Goal: Task Accomplishment & Management: Use online tool/utility

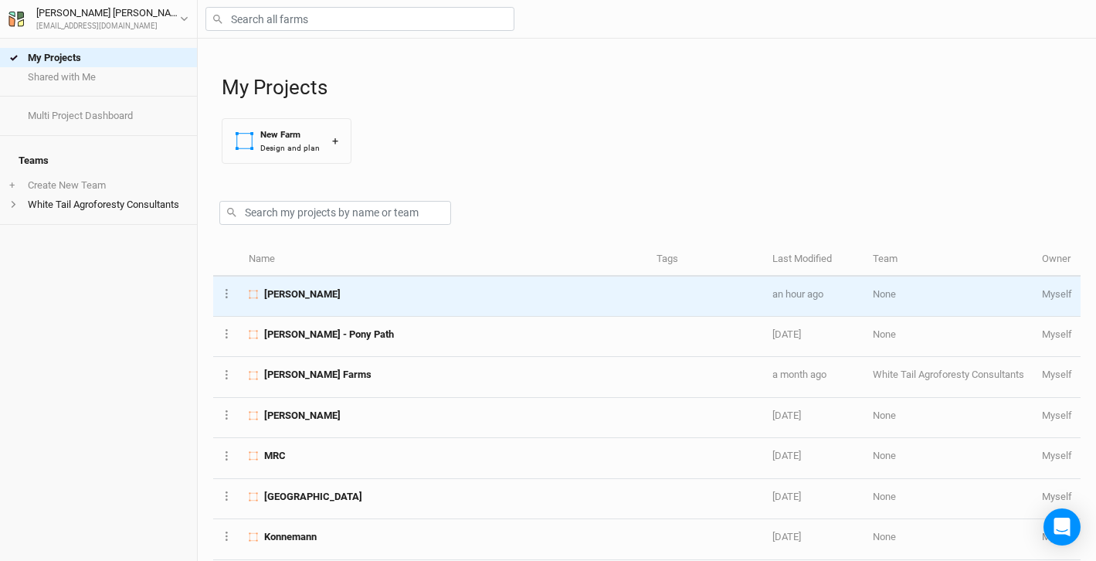
click at [298, 296] on span "[PERSON_NAME]" at bounding box center [302, 294] width 76 height 14
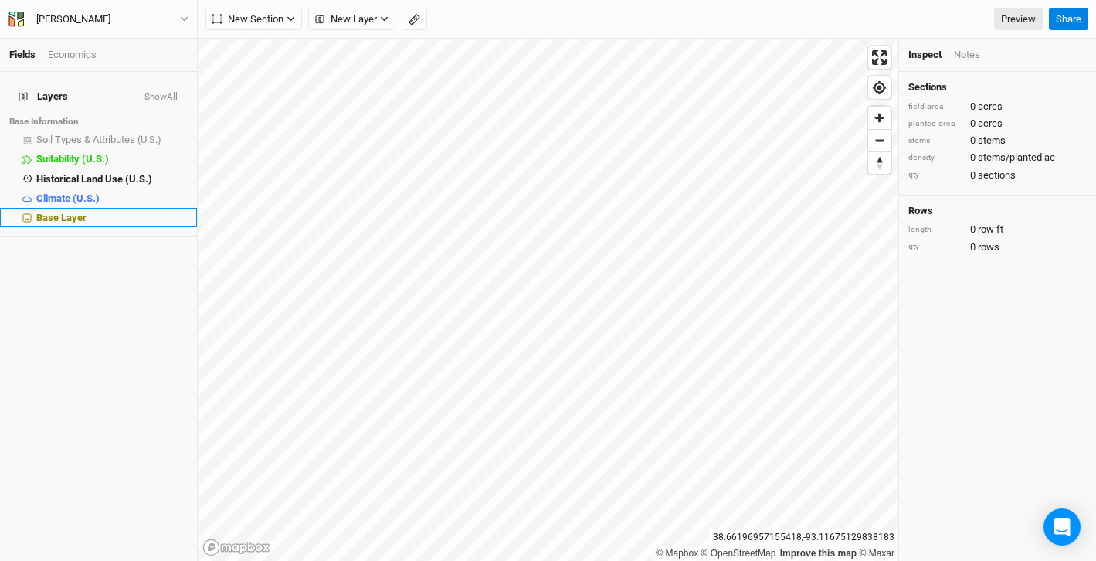
click at [23, 214] on icon at bounding box center [27, 218] width 8 height 8
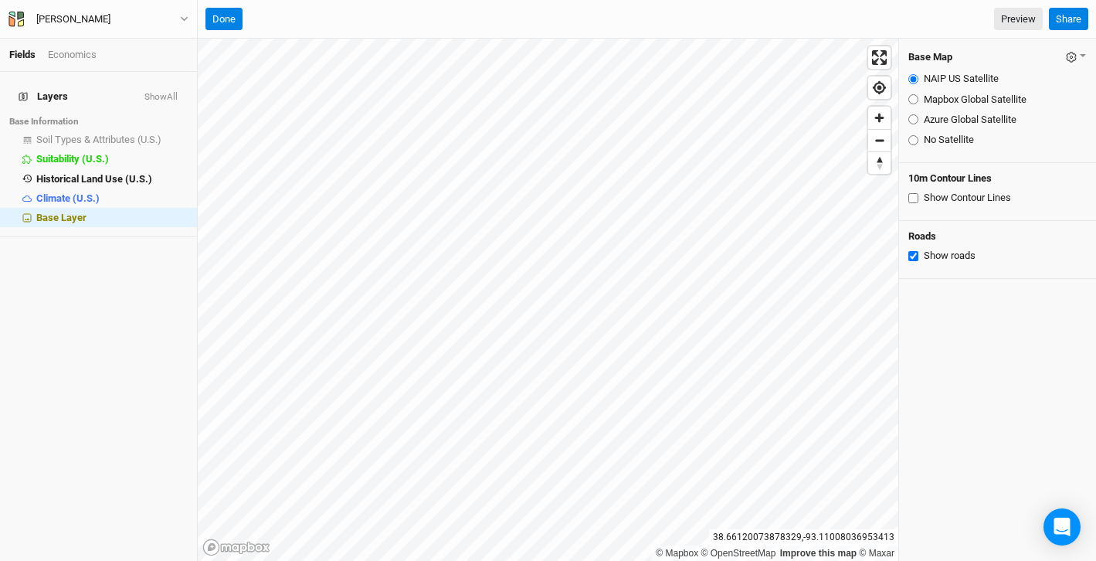
click at [907, 195] on div "10m Contour Lines Show Contour Lines" at bounding box center [997, 192] width 197 height 58
click at [913, 196] on input "Show Contour Lines" at bounding box center [914, 198] width 10 height 10
checkbox input "true"
click at [913, 100] on input "Mapbox Global Satellite" at bounding box center [914, 99] width 10 height 10
radio input "true"
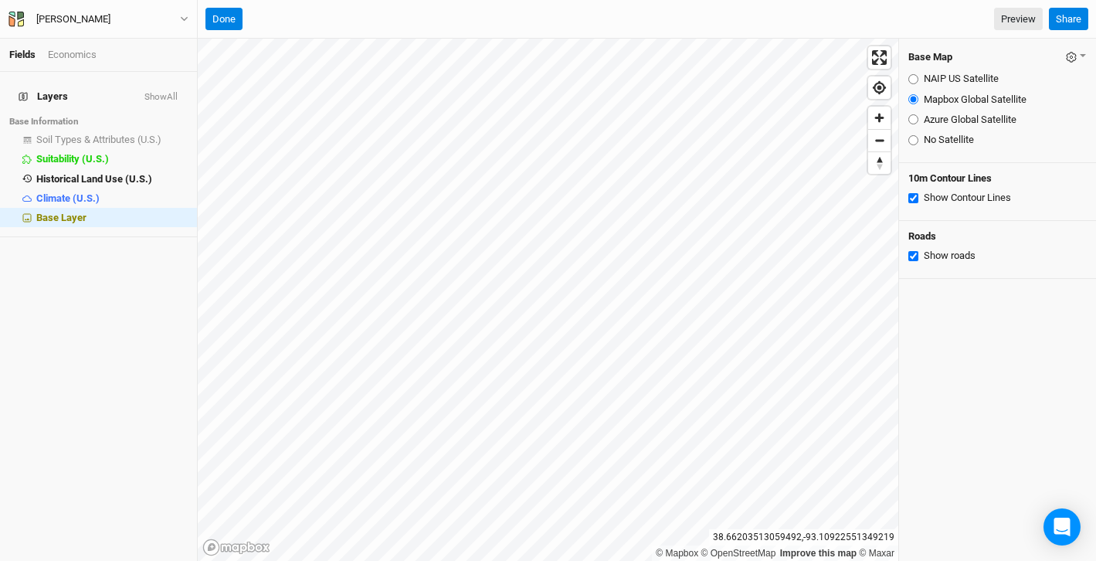
click at [913, 117] on input "Azure Global Satellite" at bounding box center [914, 119] width 10 height 10
radio input "true"
click at [912, 141] on input "No Satellite" at bounding box center [914, 140] width 10 height 10
radio input "true"
click at [913, 115] on input "Azure Global Satellite" at bounding box center [914, 119] width 10 height 10
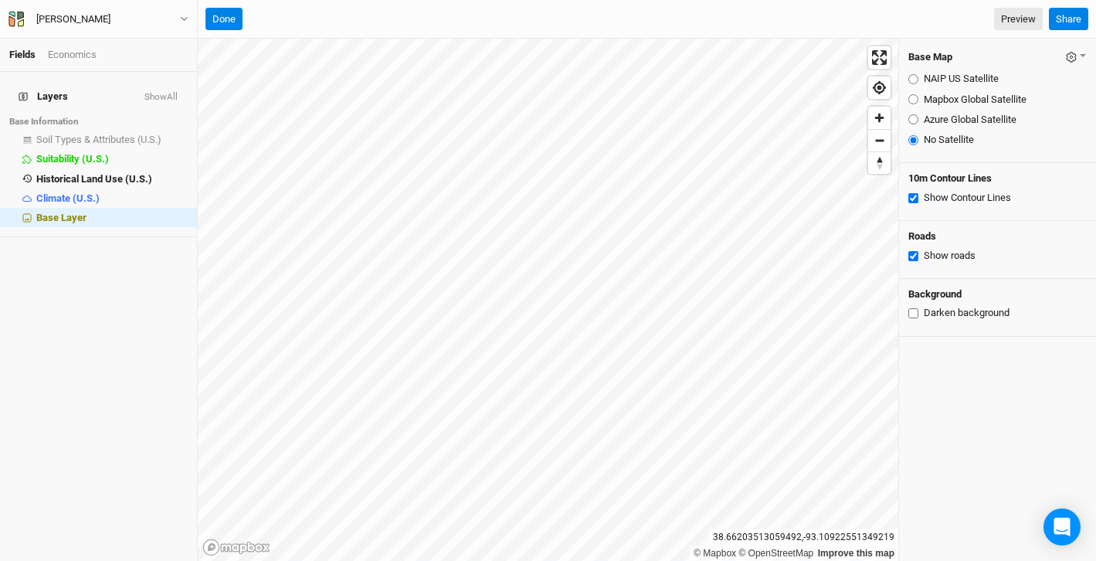
radio input "true"
click at [229, 19] on button "Done" at bounding box center [224, 19] width 37 height 23
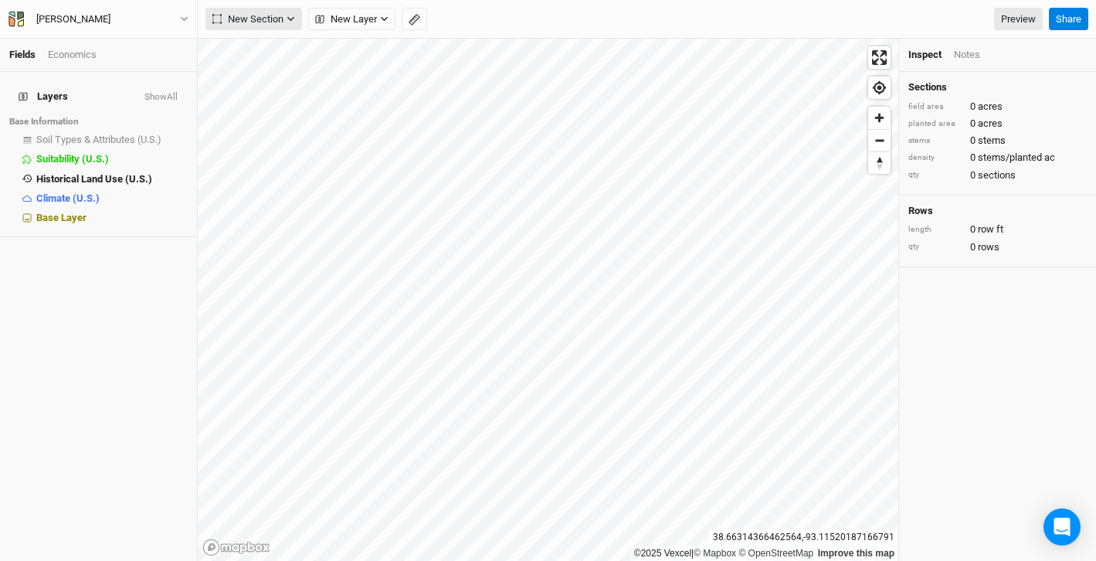
click at [293, 21] on icon "button" at bounding box center [291, 19] width 8 height 8
click at [153, 8] on div "[PERSON_NAME] Back Project Settings User settings Imperial Metric Keyboard Shor…" at bounding box center [99, 19] width 198 height 39
click at [416, 21] on rect "button" at bounding box center [414, 20] width 10 height 11
click at [276, 25] on button "Done" at bounding box center [275, 19] width 37 height 23
click at [417, 26] on button "button" at bounding box center [414, 19] width 25 height 23
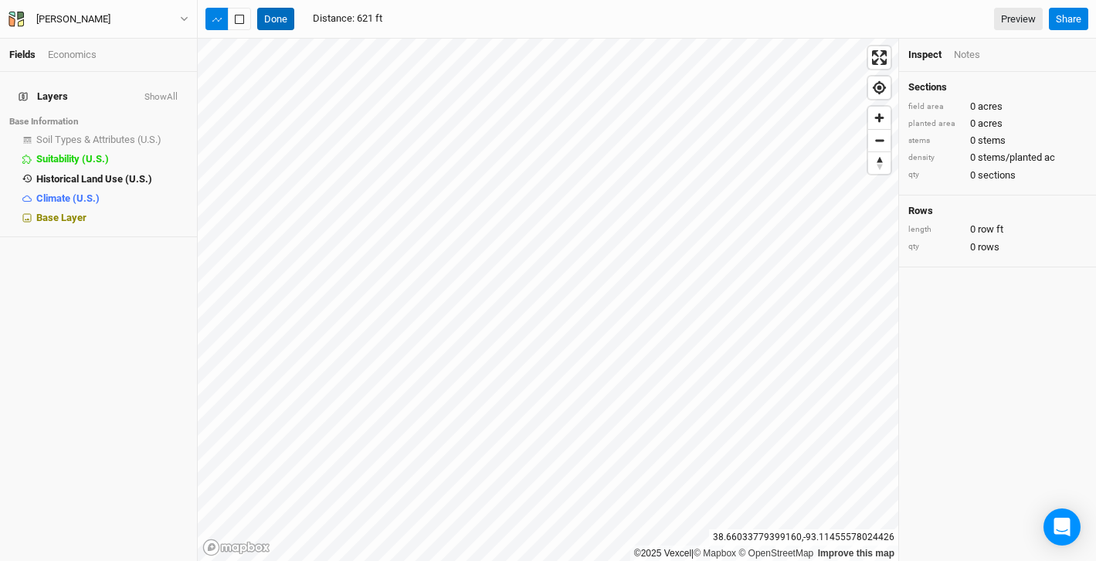
click at [271, 15] on button "Done" at bounding box center [275, 19] width 37 height 23
click at [296, 19] on button "New Section" at bounding box center [254, 19] width 97 height 23
click at [258, 99] on div "Keyline Beta" at bounding box center [276, 99] width 74 height 18
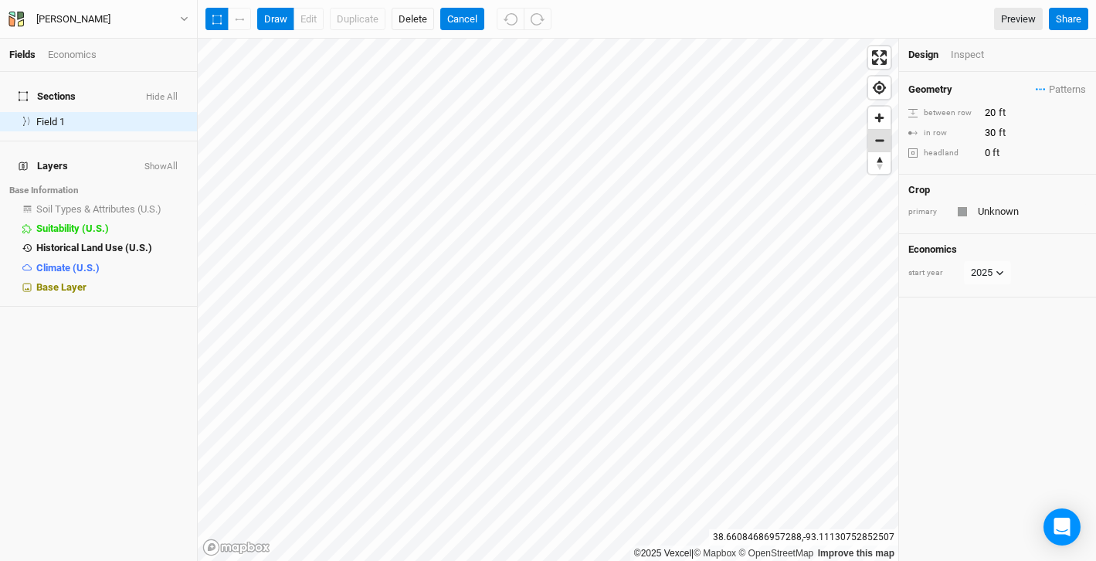
click at [873, 139] on span "Zoom out" at bounding box center [880, 141] width 22 height 22
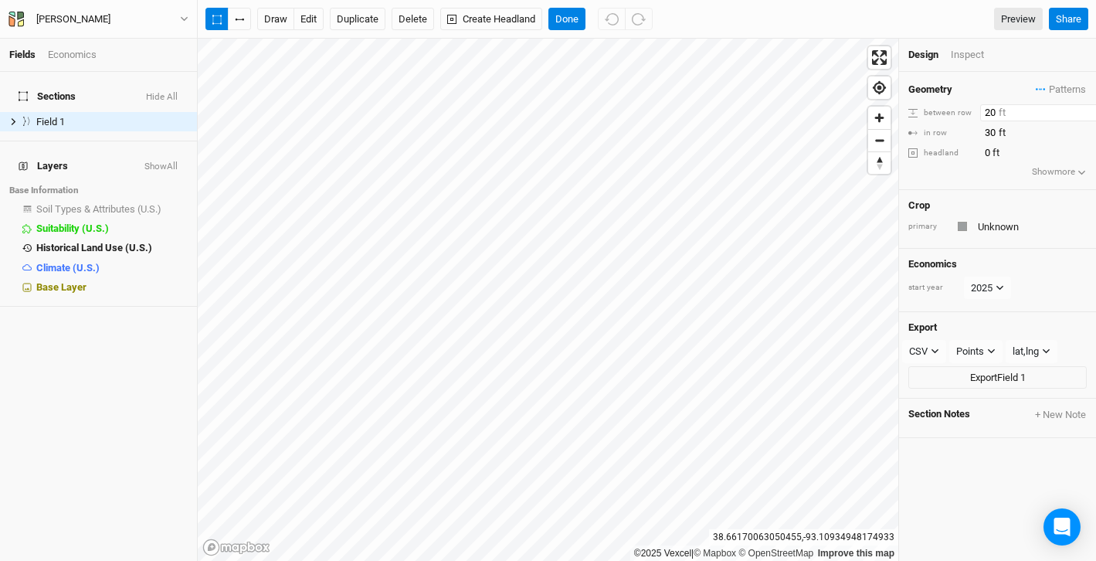
click at [1001, 111] on input "20" at bounding box center [1048, 112] width 134 height 17
type input "2"
type input "60"
click at [991, 131] on input "30" at bounding box center [1048, 132] width 134 height 17
click at [996, 132] on input "30" at bounding box center [1048, 132] width 134 height 17
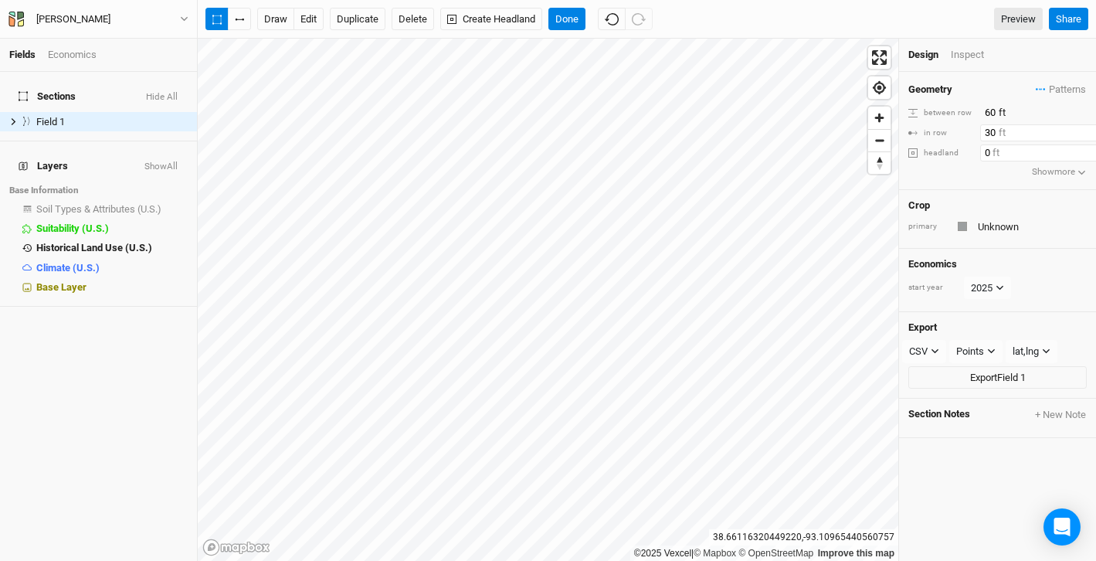
type input "3"
type input "60"
click at [984, 181] on div "Geometry Patterns 30ft Apples, Pears, and Jujubes view Apples, Pears, and Jujub…" at bounding box center [997, 131] width 197 height 118
click at [308, 13] on button "edit" at bounding box center [309, 19] width 30 height 23
click at [305, 12] on button "edit" at bounding box center [309, 19] width 30 height 23
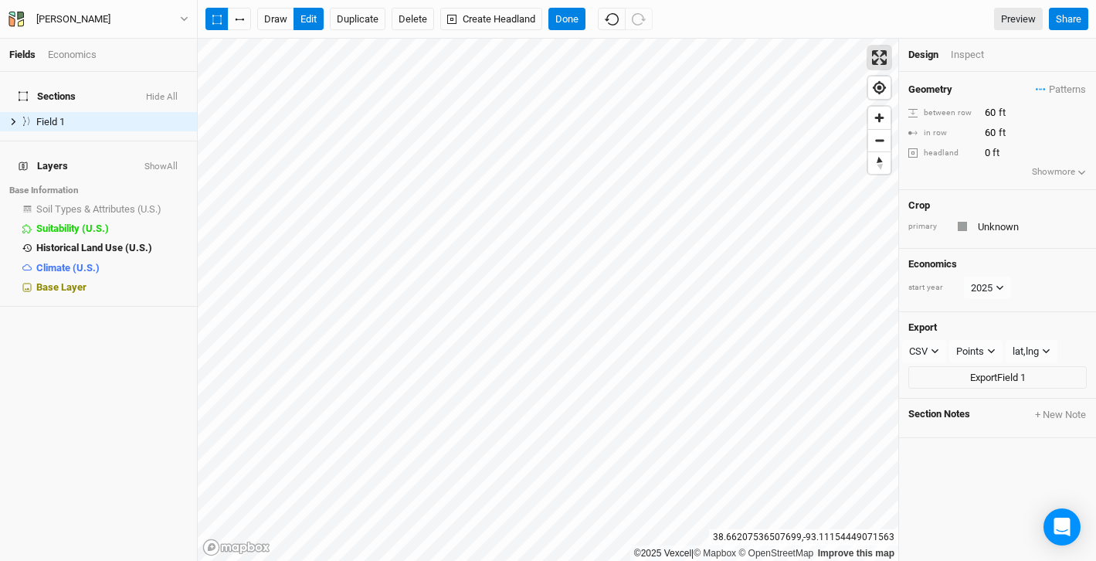
click at [882, 58] on span "Enter fullscreen" at bounding box center [880, 57] width 22 height 22
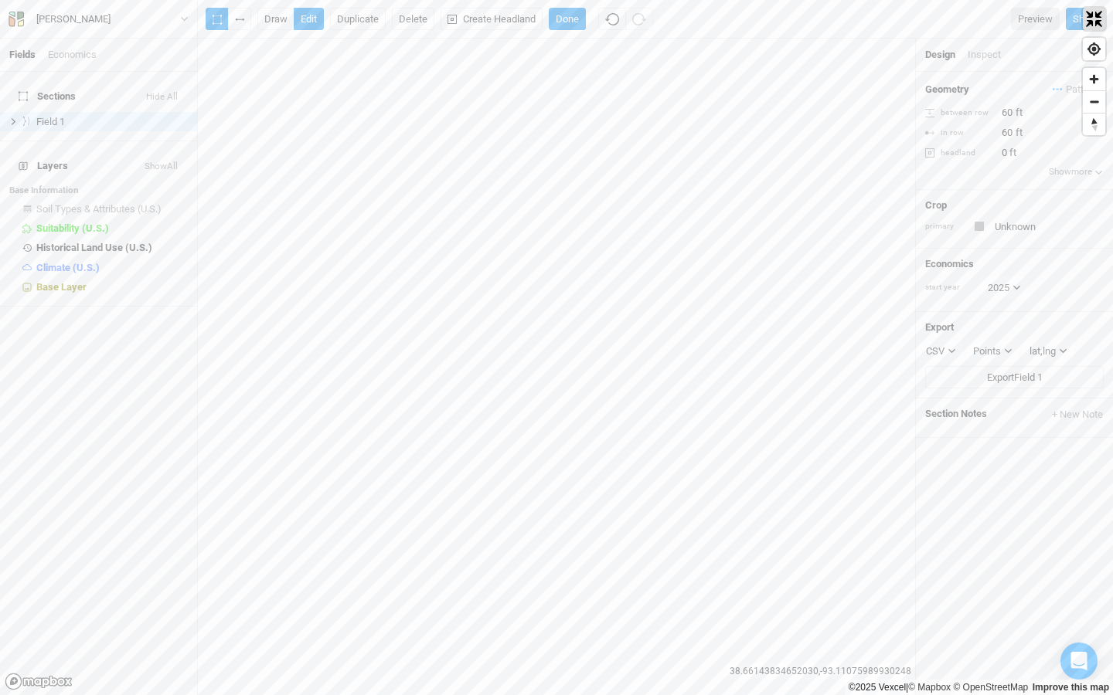
click at [1091, 23] on span "Exit fullscreen" at bounding box center [1094, 19] width 22 height 22
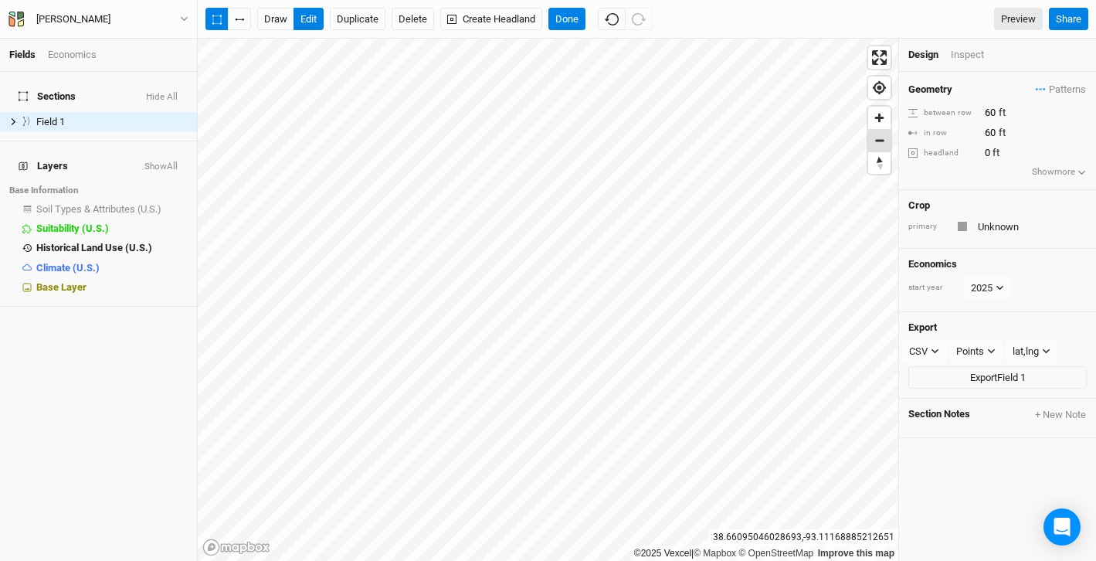
click at [879, 141] on span "Zoom out" at bounding box center [880, 141] width 22 height 22
click at [974, 152] on div "headland" at bounding box center [943, 154] width 68 height 12
click at [993, 151] on input "0" at bounding box center [1048, 152] width 134 height 17
type input "60"
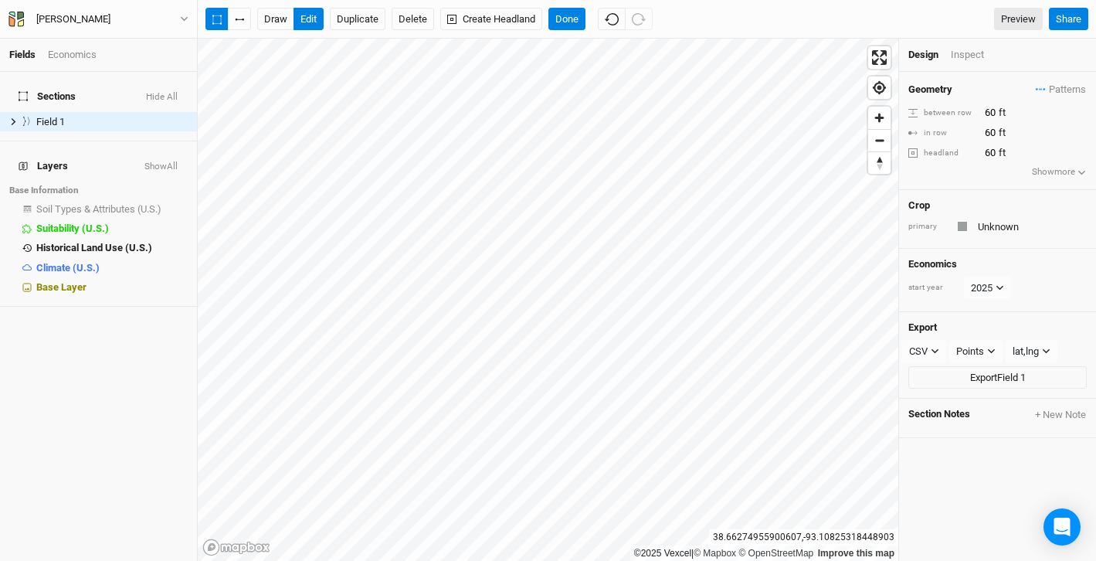
click at [962, 174] on div "Geometry Patterns 30ft Apples, Pears, and Jujubes view Apples, Pears, and Jujub…" at bounding box center [997, 131] width 197 height 118
click at [1082, 172] on icon "button" at bounding box center [1082, 172] width 8 height 8
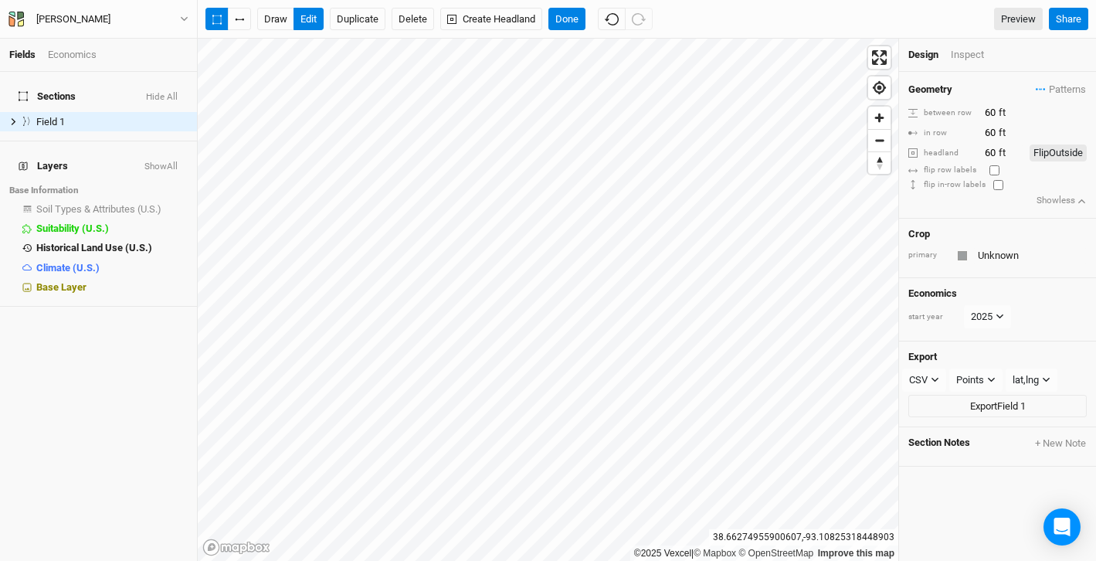
click at [994, 171] on input "checkbox" at bounding box center [995, 170] width 10 height 10
checkbox input "false"
click at [994, 184] on input "checkbox" at bounding box center [999, 185] width 10 height 10
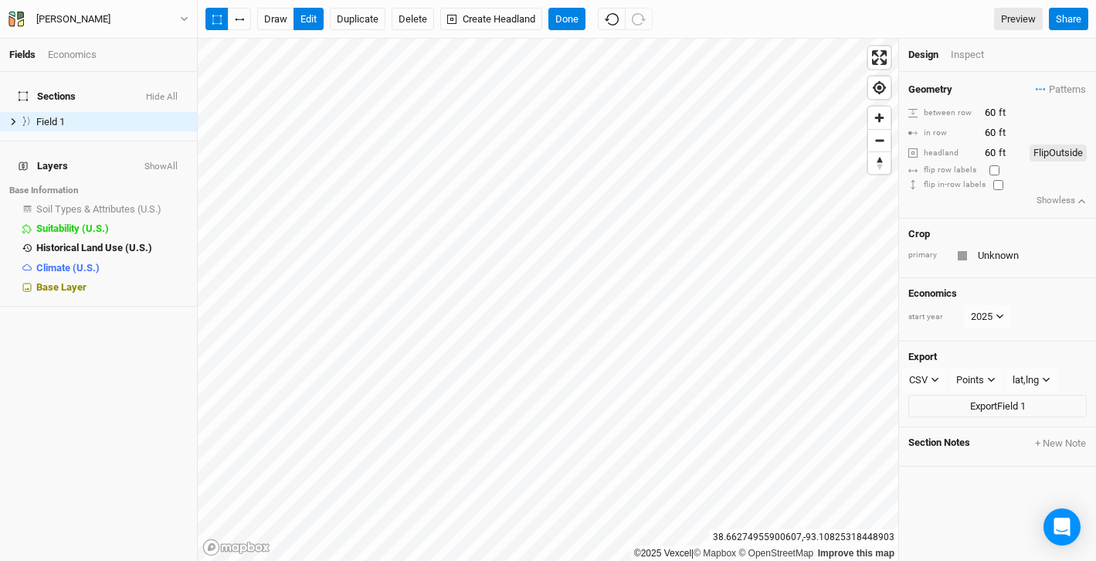
checkbox input "false"
click at [994, 168] on input "checkbox" at bounding box center [995, 170] width 10 height 10
click at [994, 171] on input "checkbox" at bounding box center [995, 170] width 10 height 10
checkbox input "false"
click at [990, 150] on input "60" at bounding box center [1002, 152] width 43 height 17
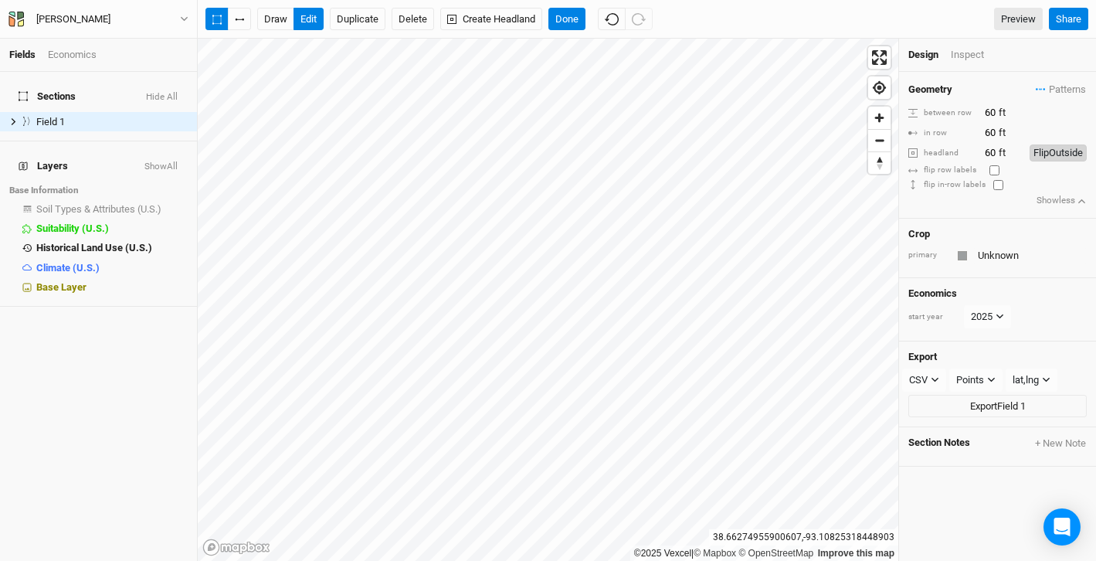
click at [1049, 154] on button "Flip Outside" at bounding box center [1058, 152] width 57 height 17
click at [1049, 154] on button "Flip Inside" at bounding box center [1062, 152] width 50 height 17
click at [572, 25] on button "Done" at bounding box center [567, 19] width 37 height 23
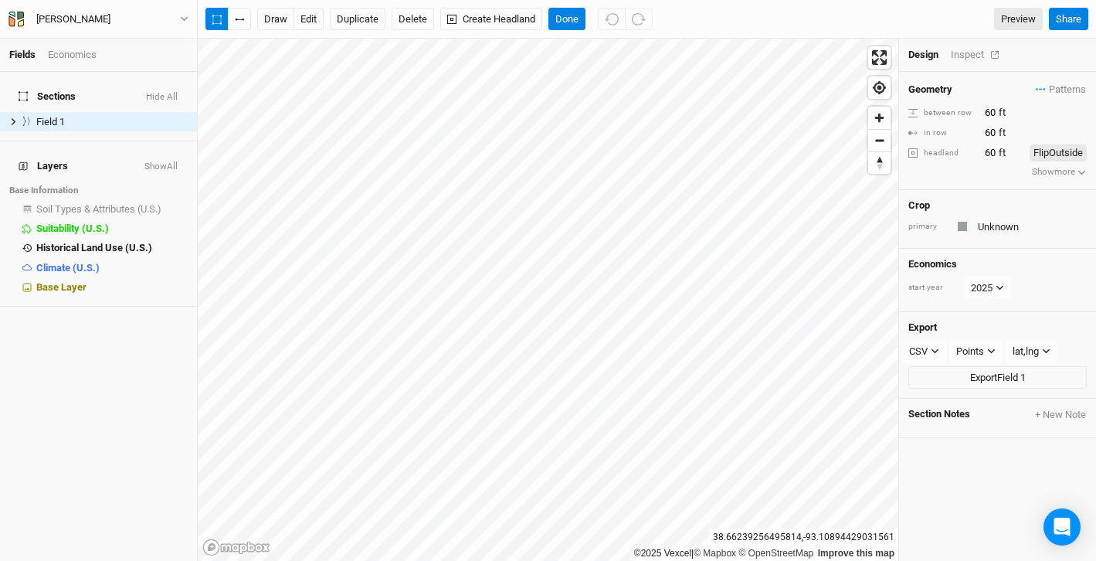
click at [967, 58] on div "Inspect" at bounding box center [978, 55] width 55 height 14
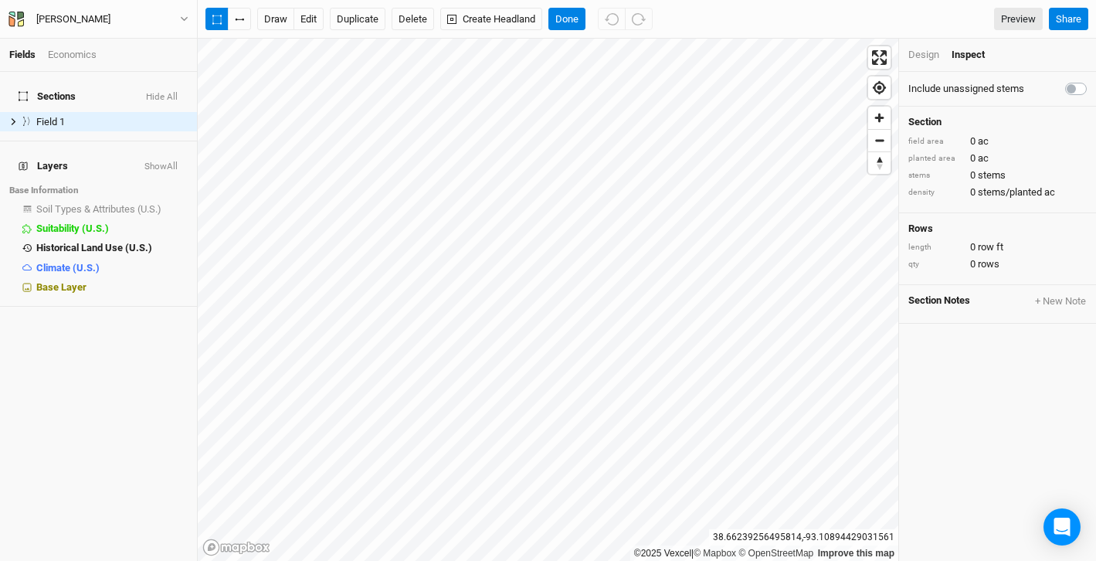
click at [921, 56] on div "Design" at bounding box center [924, 55] width 31 height 14
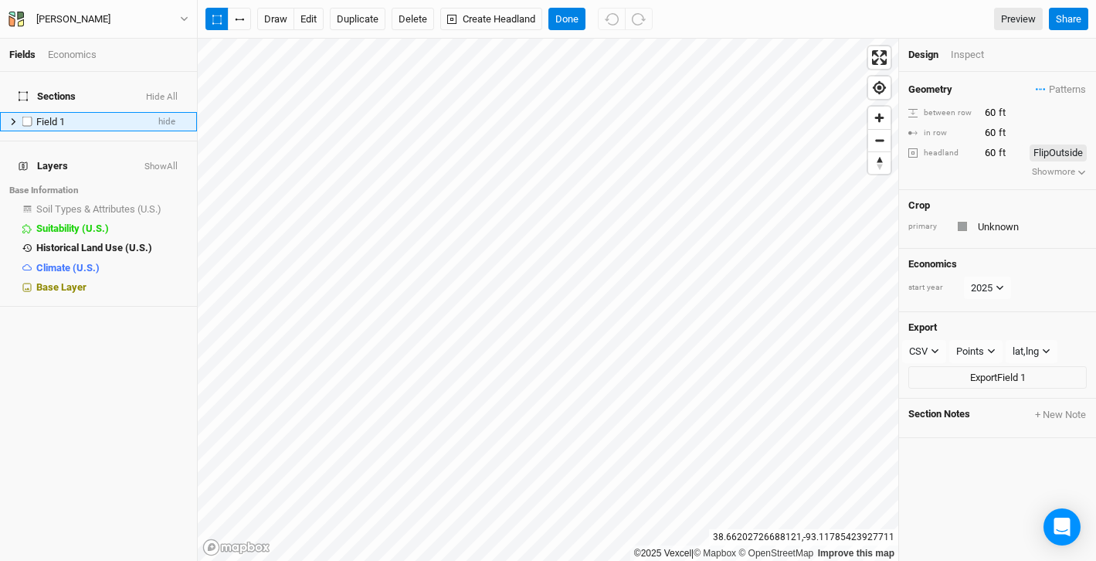
click at [12, 117] on icon at bounding box center [13, 121] width 8 height 8
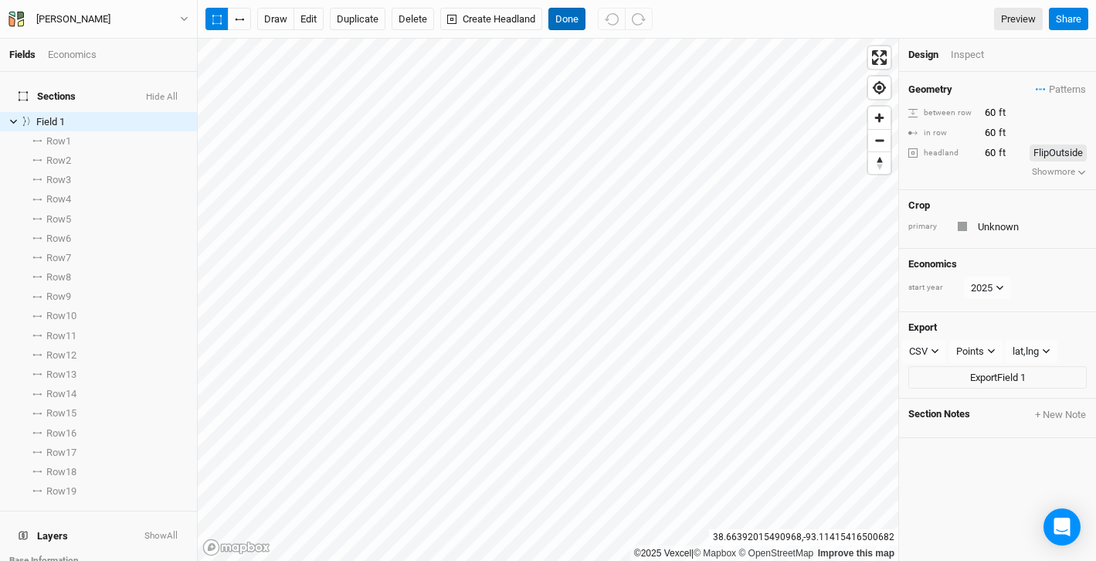
click at [567, 21] on button "Done" at bounding box center [567, 19] width 37 height 23
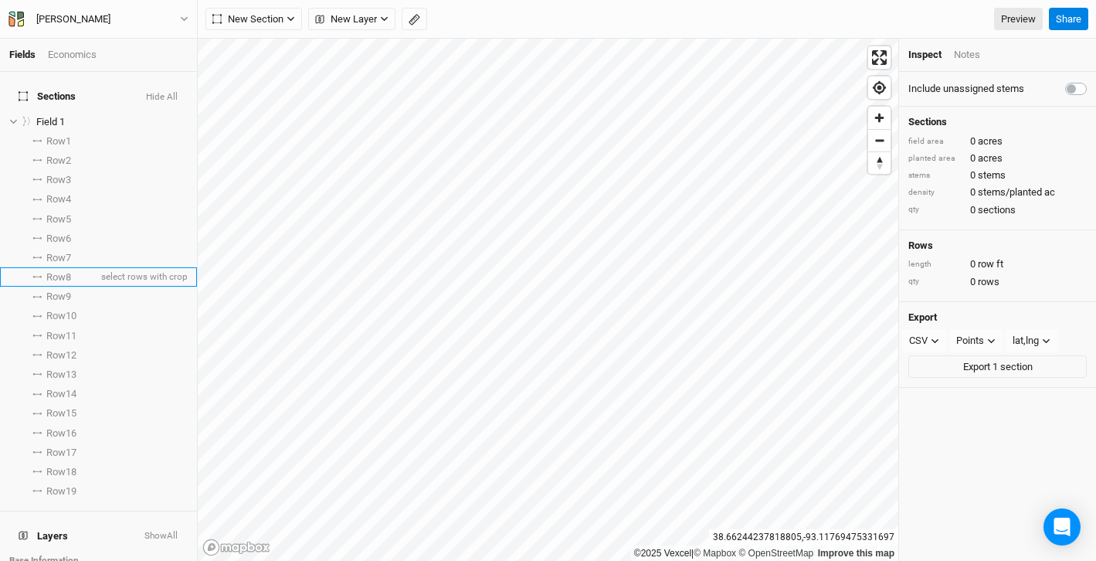
click at [45, 276] on span at bounding box center [37, 277] width 19 height 2
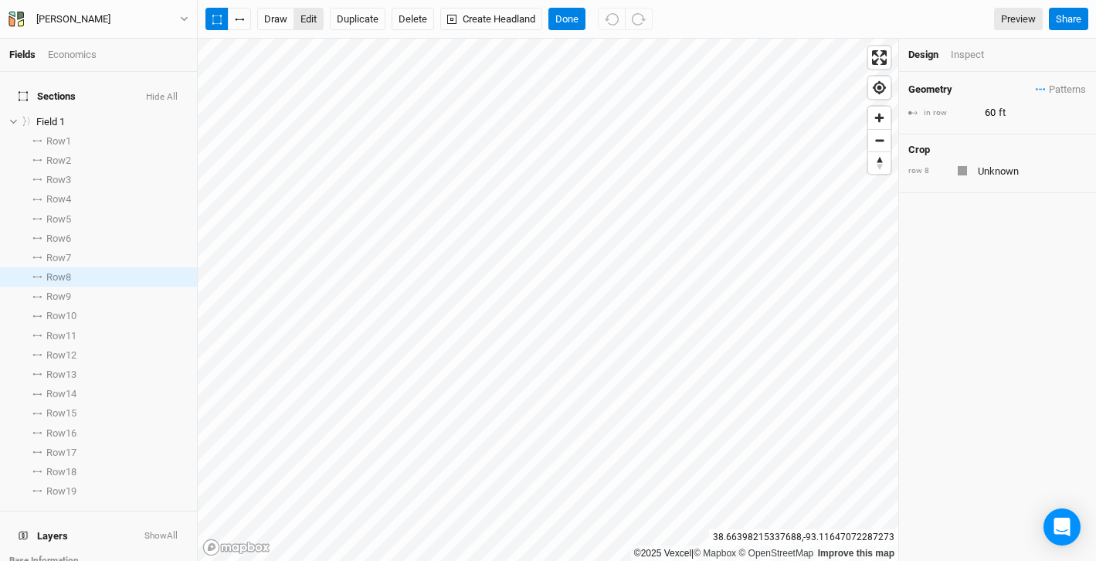
click at [308, 24] on button "edit" at bounding box center [309, 19] width 30 height 23
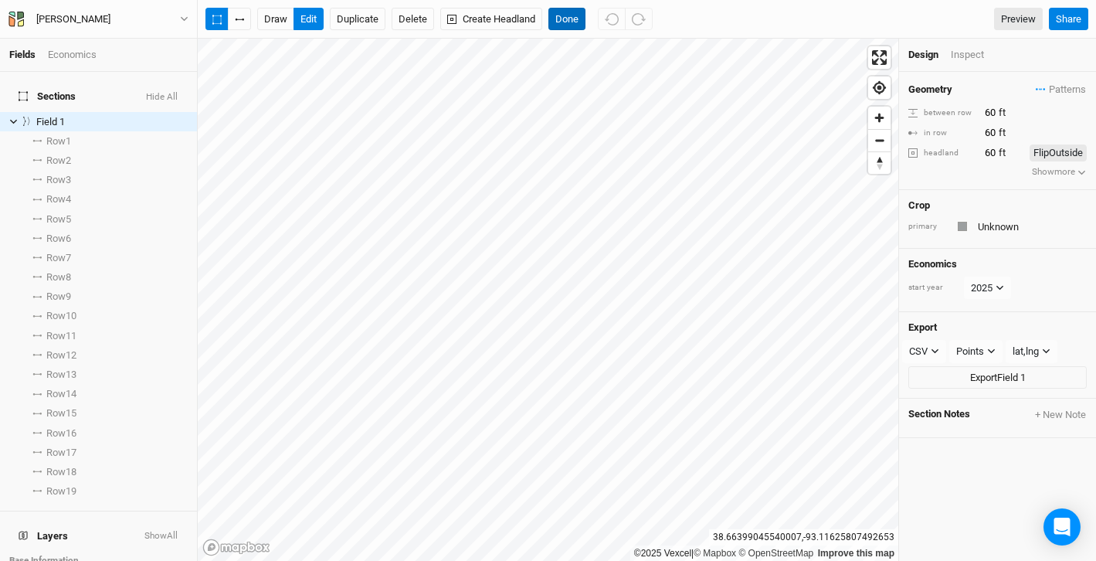
click at [564, 22] on button "Done" at bounding box center [567, 19] width 37 height 23
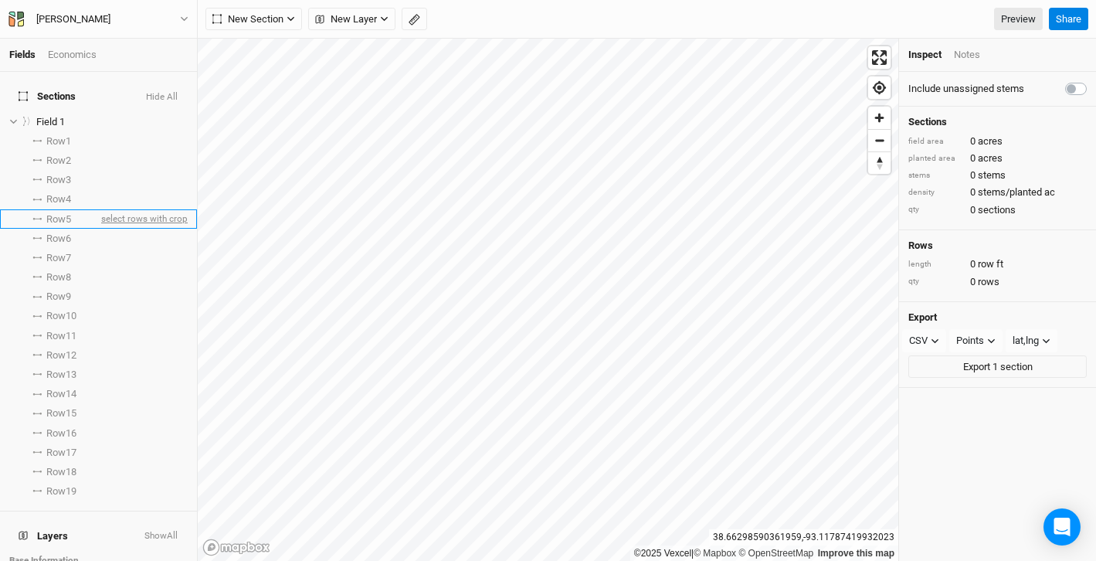
click at [122, 209] on span "select rows with crop" at bounding box center [143, 218] width 90 height 19
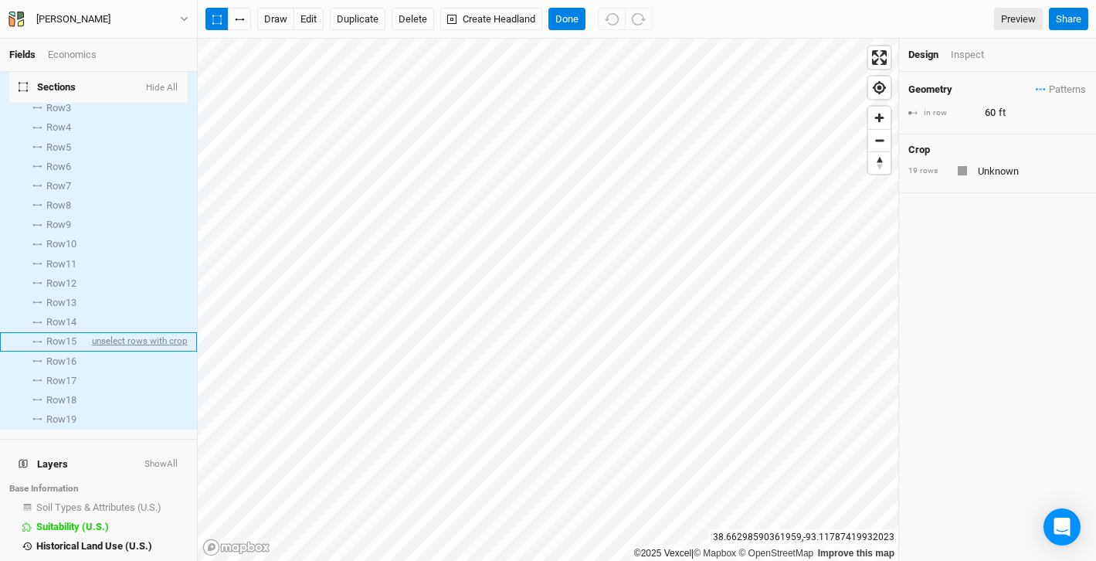
scroll to position [96, 0]
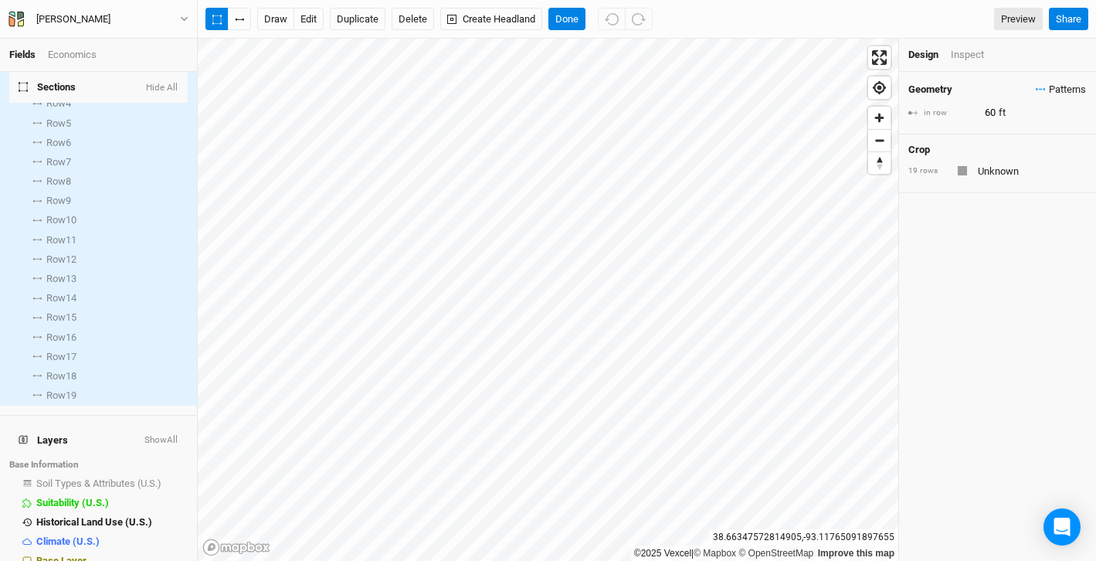
click at [1049, 87] on span "Patterns" at bounding box center [1061, 89] width 50 height 15
click at [576, 18] on button "Done" at bounding box center [567, 19] width 37 height 23
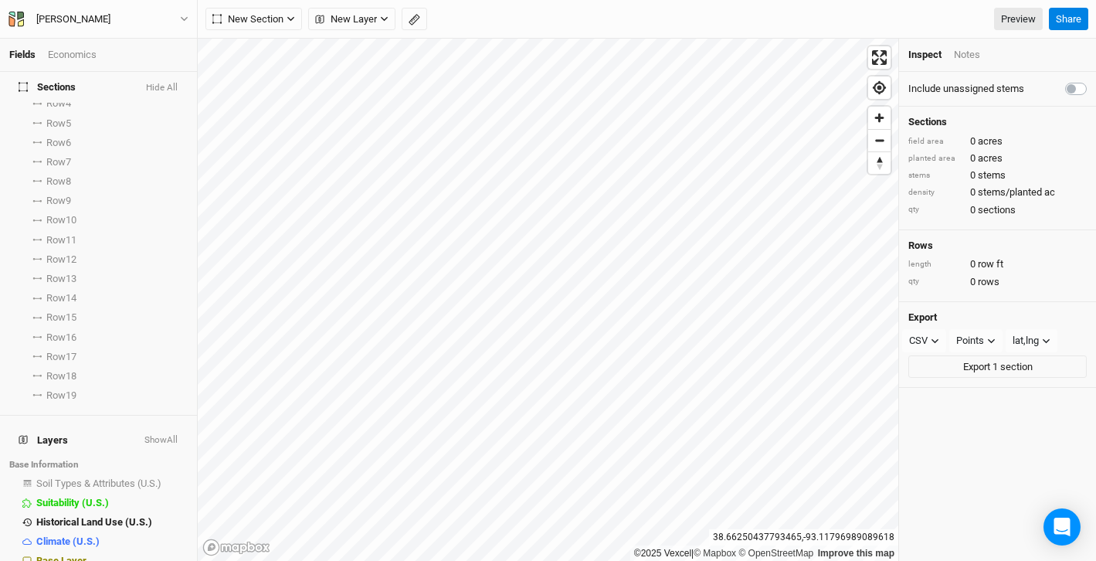
click at [19, 87] on icon at bounding box center [23, 87] width 9 height 10
click at [178, 85] on button "Hide All" at bounding box center [161, 88] width 33 height 11
click at [178, 85] on button "Show All" at bounding box center [159, 88] width 37 height 11
click at [163, 85] on button "Hide All" at bounding box center [161, 88] width 33 height 11
click at [163, 85] on button "Show All" at bounding box center [159, 88] width 37 height 11
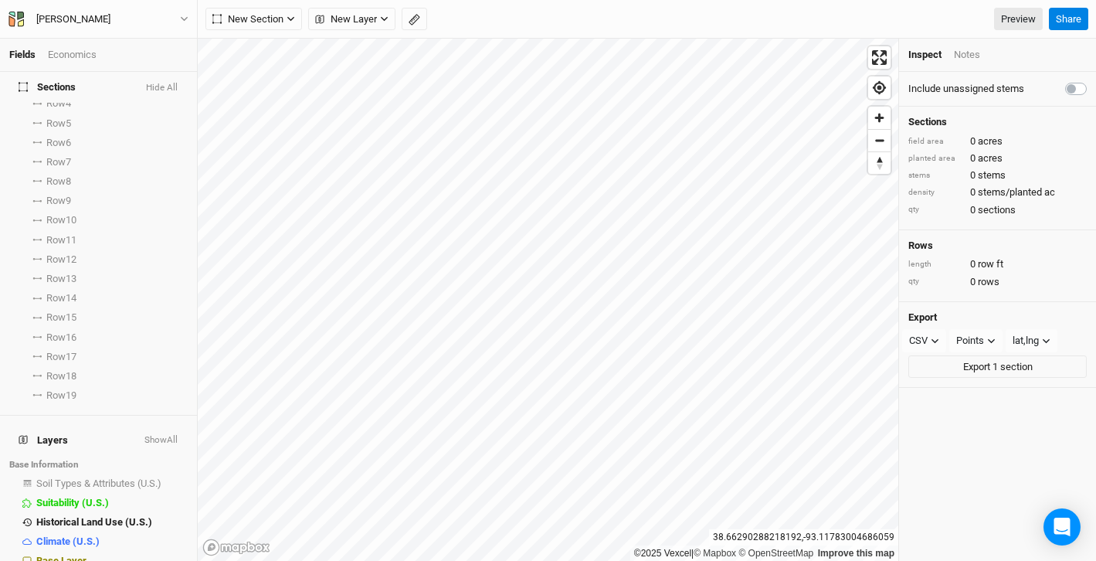
click at [19, 87] on icon at bounding box center [23, 87] width 9 height 10
click at [59, 87] on span "Sections" at bounding box center [47, 87] width 57 height 12
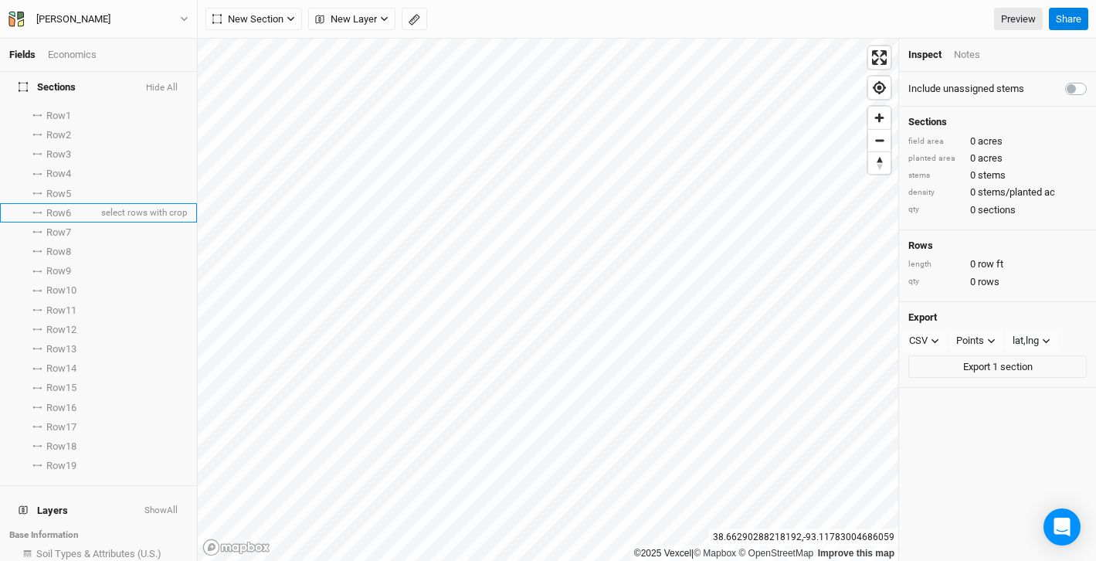
scroll to position [0, 0]
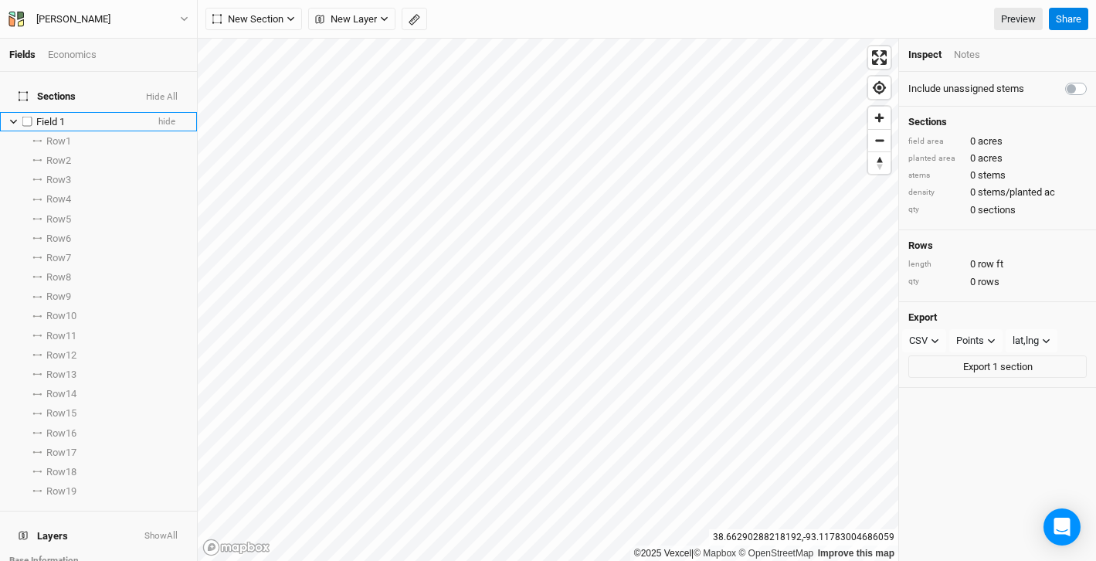
click at [11, 117] on icon at bounding box center [13, 121] width 8 height 8
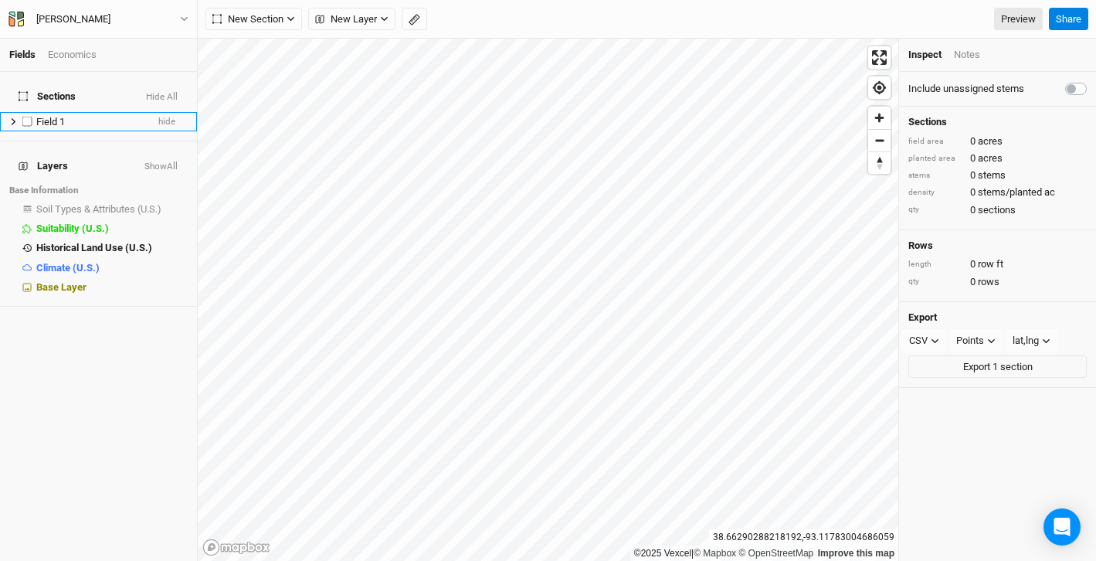
click at [57, 116] on span "Field 1" at bounding box center [50, 122] width 29 height 12
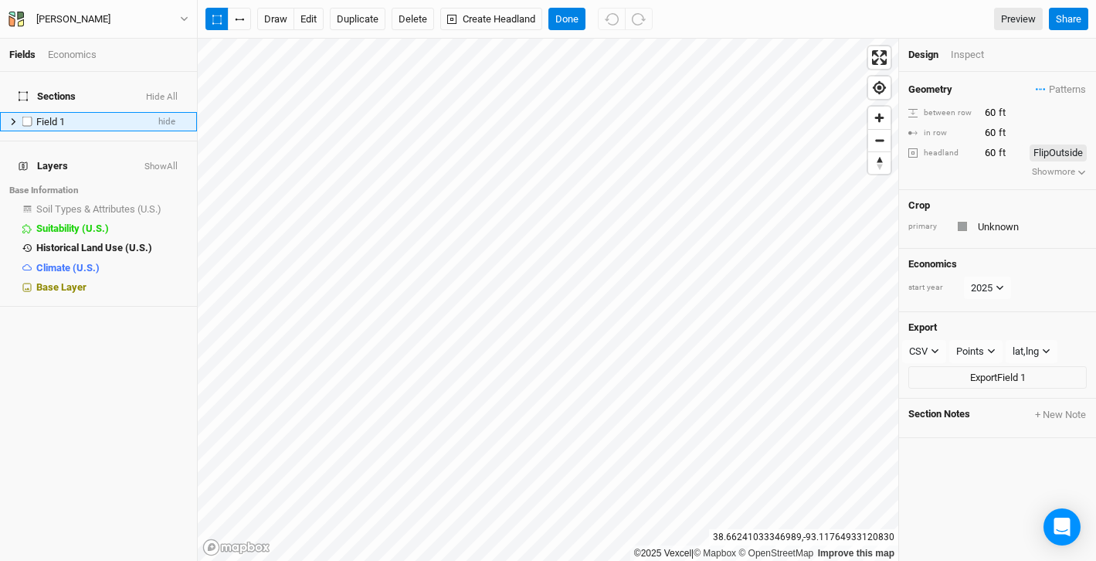
click at [11, 117] on icon at bounding box center [13, 121] width 8 height 8
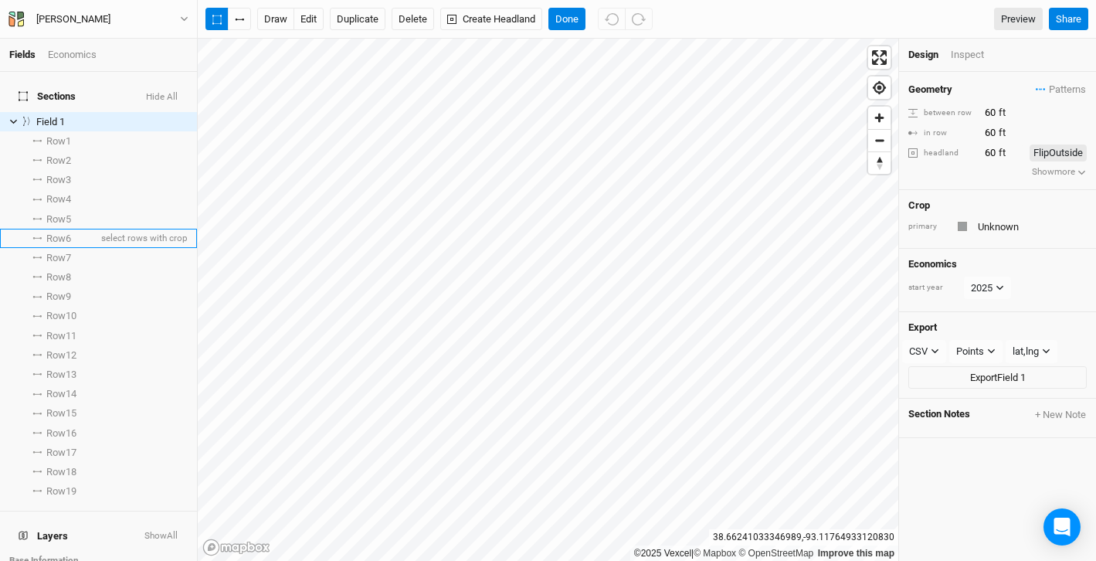
click at [46, 231] on li "Row 6 select rows with crop" at bounding box center [98, 238] width 197 height 19
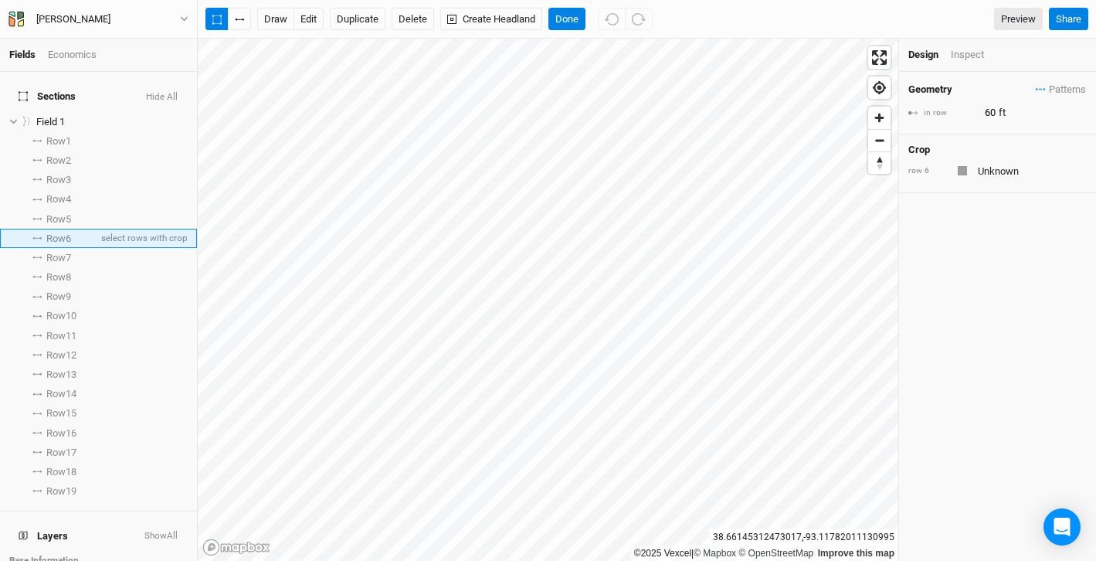
click at [56, 233] on span "Row 6" at bounding box center [58, 239] width 25 height 12
click at [68, 252] on span "Row 7" at bounding box center [58, 258] width 25 height 12
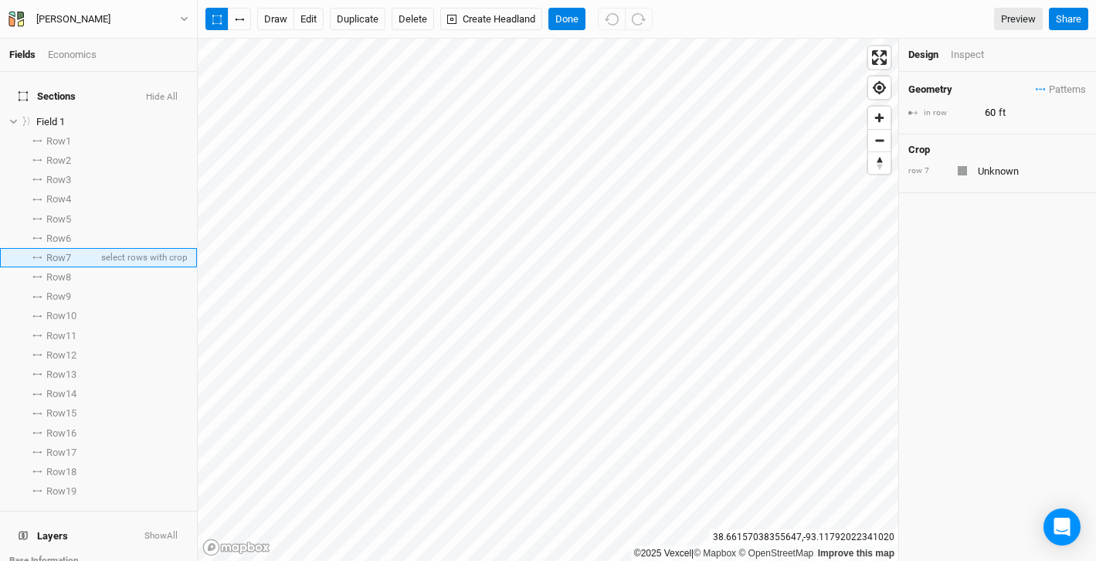
click at [68, 252] on span "Row 7" at bounding box center [58, 258] width 25 height 12
click at [58, 252] on span "Row 7" at bounding box center [58, 258] width 25 height 12
click at [59, 273] on span "Row 8" at bounding box center [58, 277] width 25 height 12
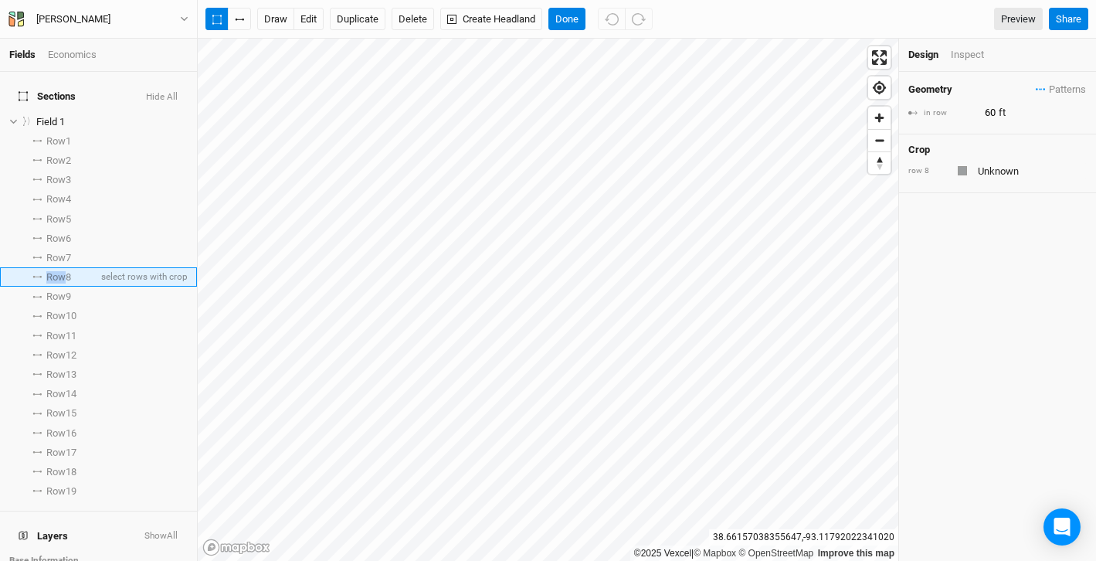
click at [59, 273] on span "Row 8" at bounding box center [58, 277] width 25 height 12
click at [59, 291] on span "Row 9" at bounding box center [58, 297] width 25 height 12
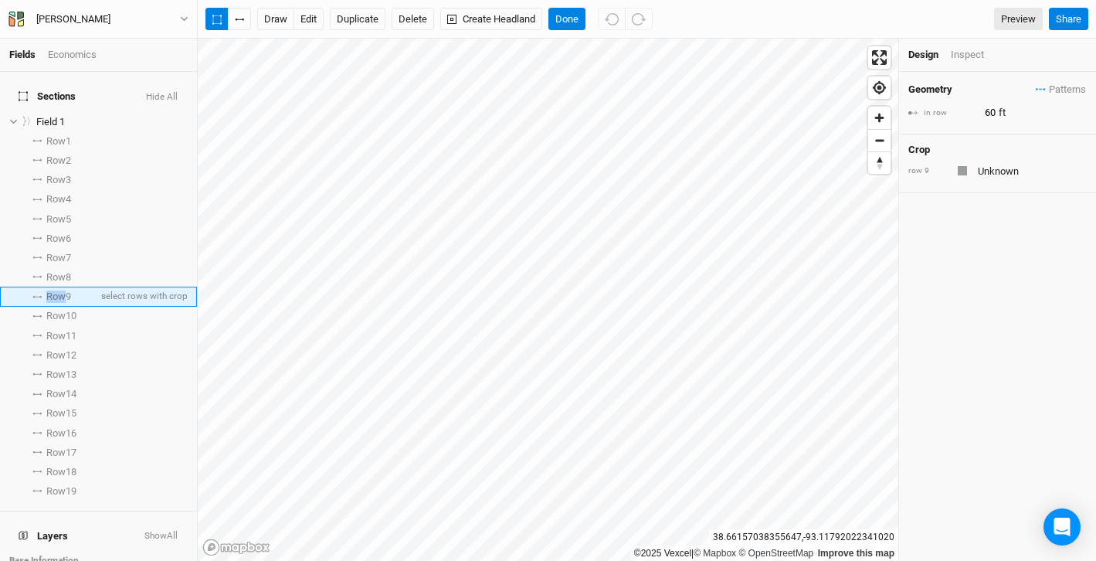
click at [59, 291] on span "Row 9" at bounding box center [58, 297] width 25 height 12
click at [60, 271] on span "Row 8" at bounding box center [58, 277] width 25 height 12
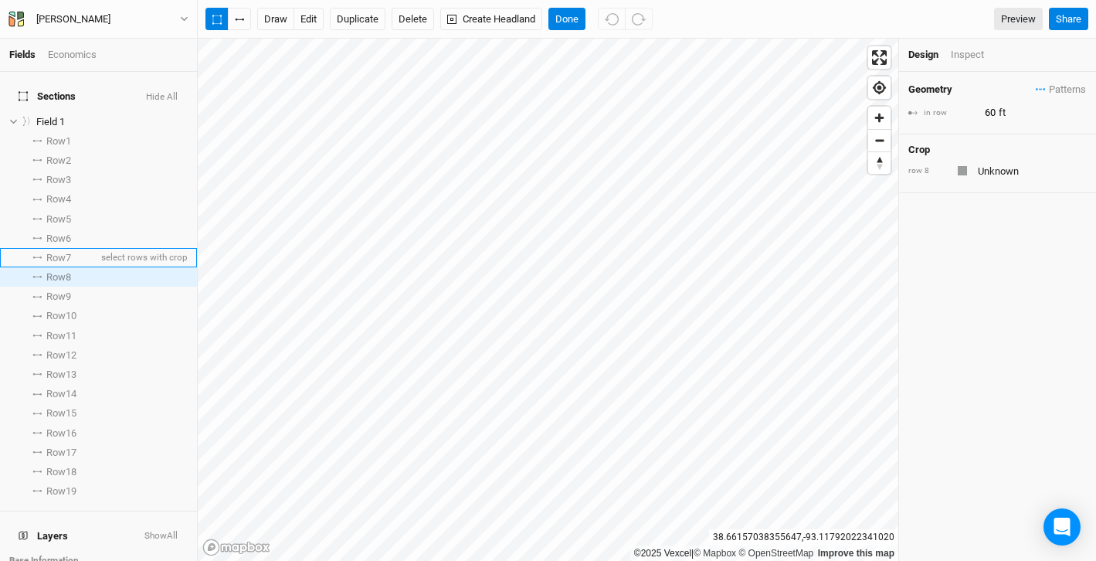
click at [63, 252] on span "Row 7" at bounding box center [58, 258] width 25 height 12
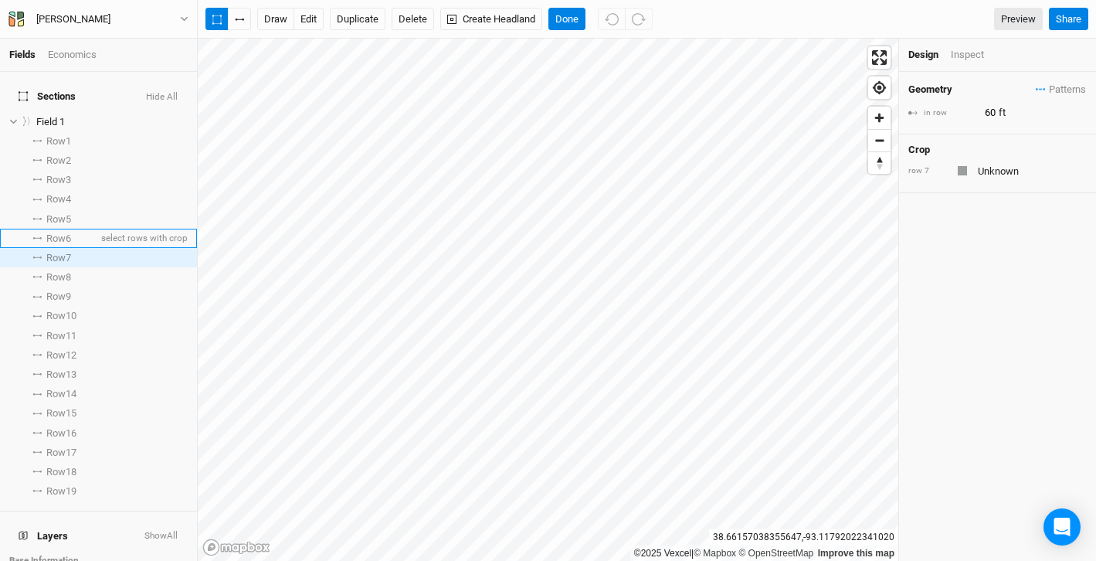
click at [70, 233] on span "Row 6" at bounding box center [58, 239] width 25 height 12
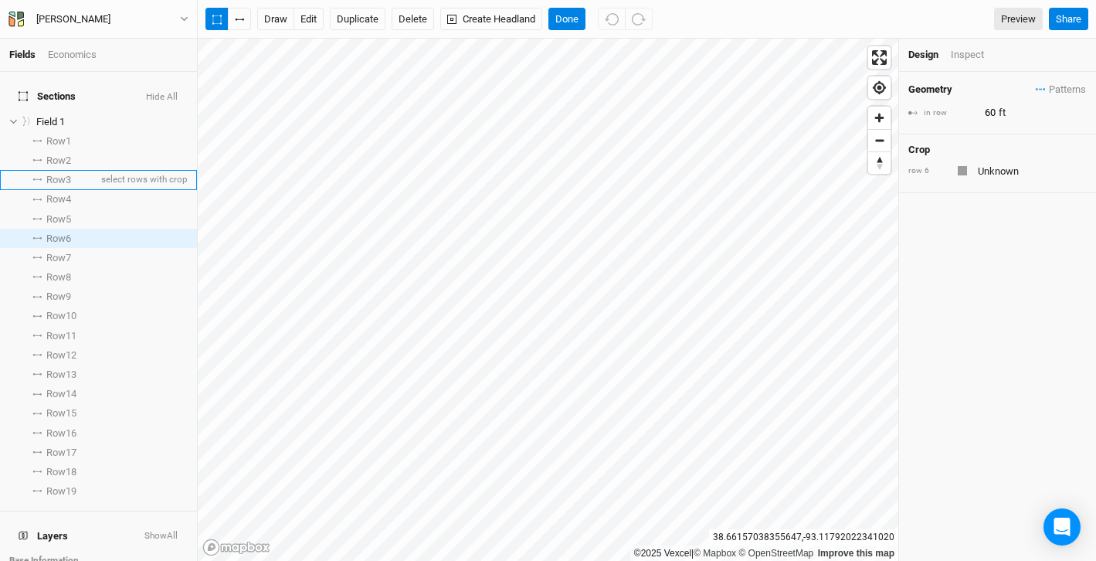
click at [67, 170] on li "Row 3 select rows with crop" at bounding box center [98, 179] width 197 height 19
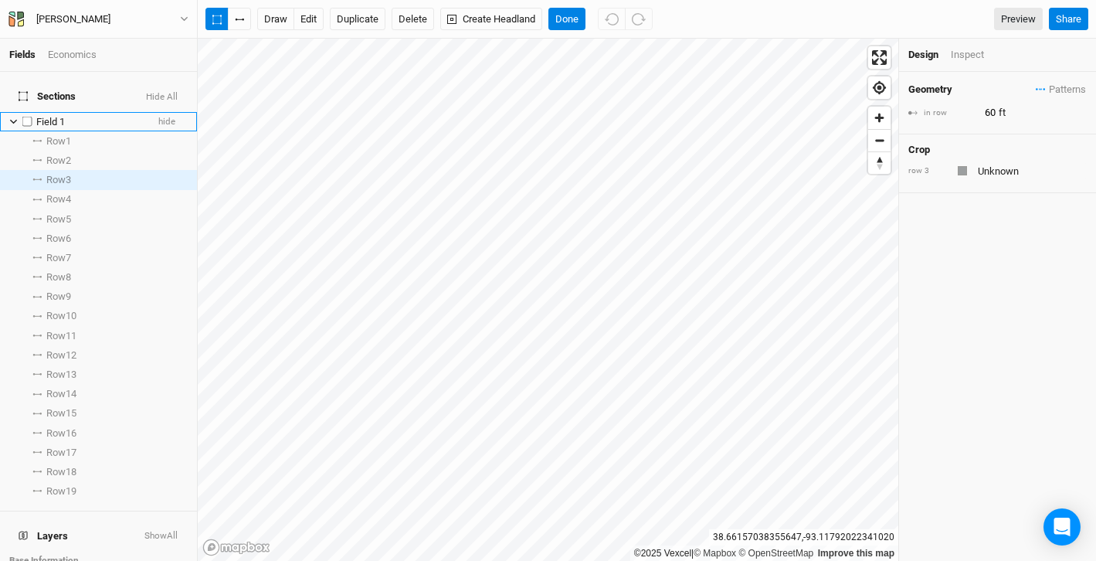
click at [67, 119] on li "Field 1 hide" at bounding box center [98, 121] width 197 height 19
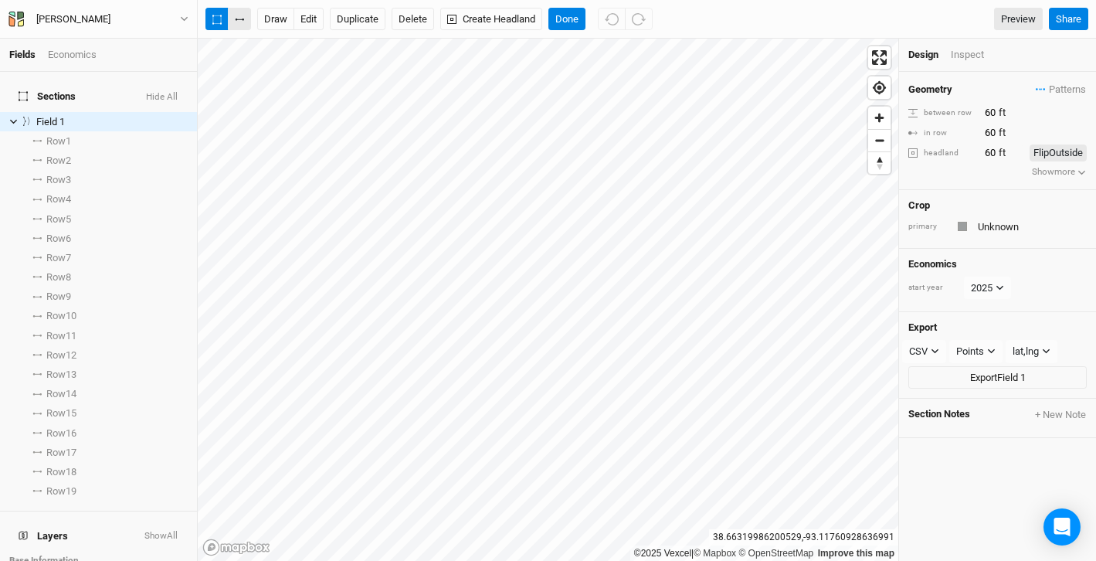
click at [243, 29] on button "button" at bounding box center [239, 19] width 23 height 23
drag, startPoint x: 692, startPoint y: 12, endPoint x: 675, endPoint y: -42, distance: 57.7
click at [675, 0] on html "Fields Economics Sections Hide All Field 1 hide Row 1 select rows with crop Row…" at bounding box center [548, 280] width 1096 height 561
click at [240, 19] on icon "button" at bounding box center [239, 19] width 5 height 1
click at [214, 21] on icon "button" at bounding box center [216, 20] width 9 height 10
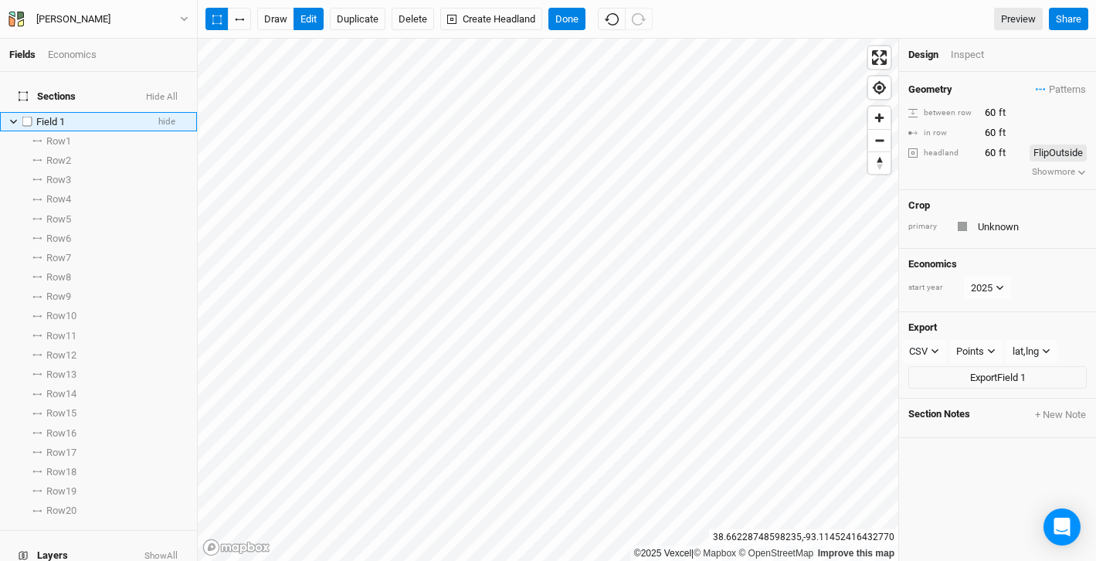
click at [12, 120] on icon at bounding box center [13, 122] width 7 height 5
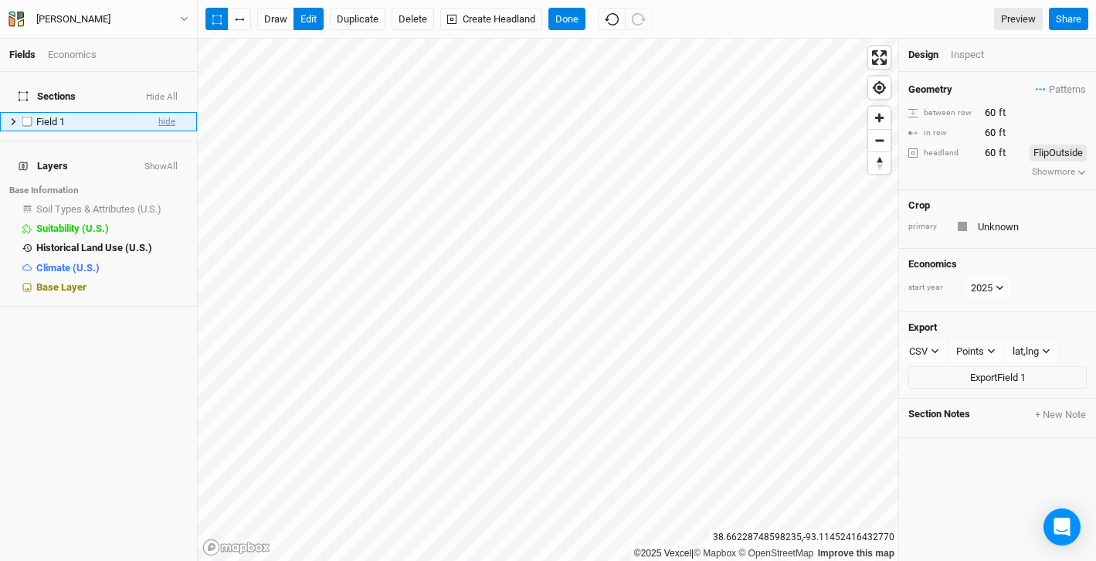
click at [167, 112] on span "hide" at bounding box center [166, 121] width 17 height 19
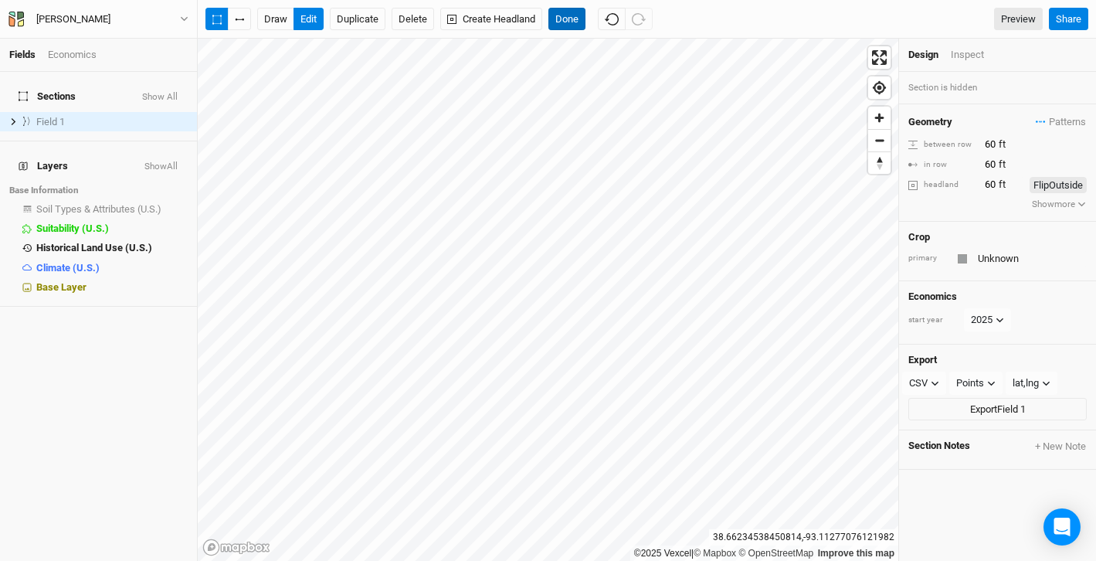
click at [574, 15] on button "Done" at bounding box center [567, 19] width 37 height 23
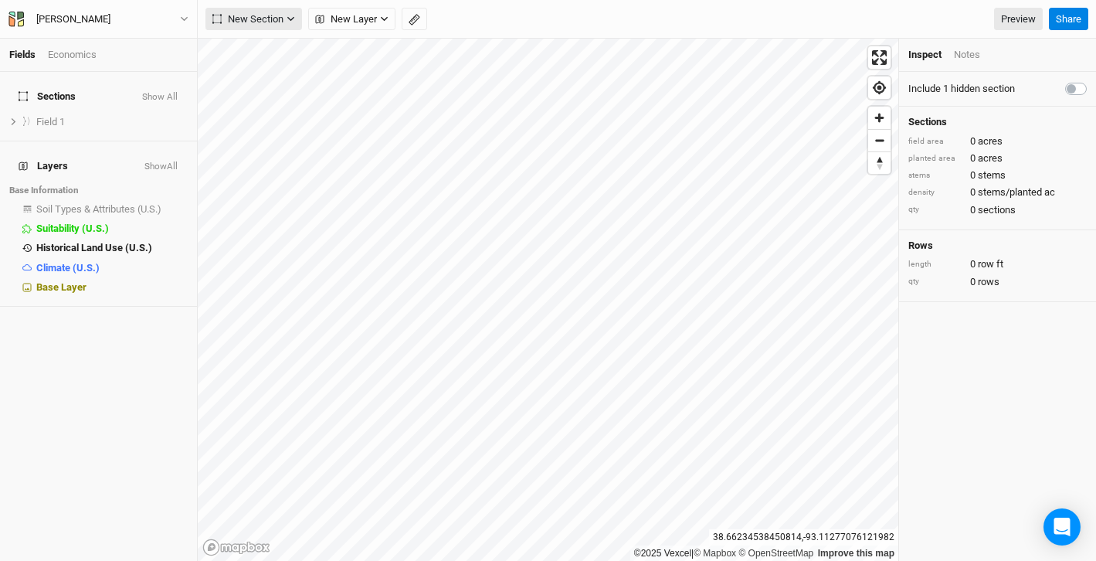
click at [294, 18] on icon "button" at bounding box center [291, 19] width 8 height 8
click at [252, 48] on div "Grid" at bounding box center [250, 51] width 23 height 18
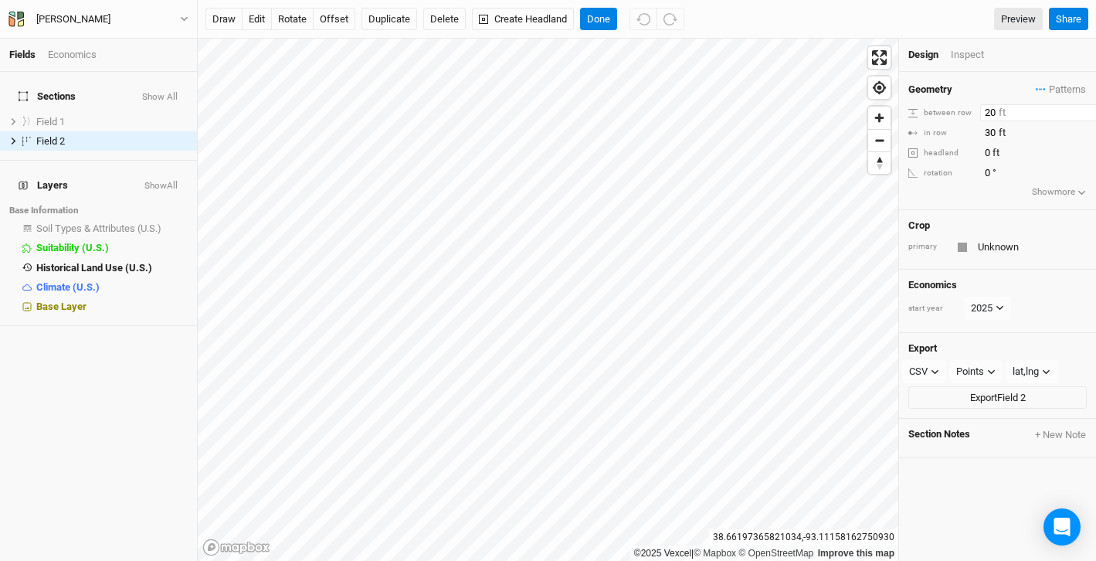
click at [992, 110] on input "20" at bounding box center [1048, 112] width 134 height 17
click at [995, 111] on input "20" at bounding box center [1048, 112] width 134 height 17
type input "2"
type input "60"
click at [992, 132] on input "30" at bounding box center [1048, 132] width 134 height 17
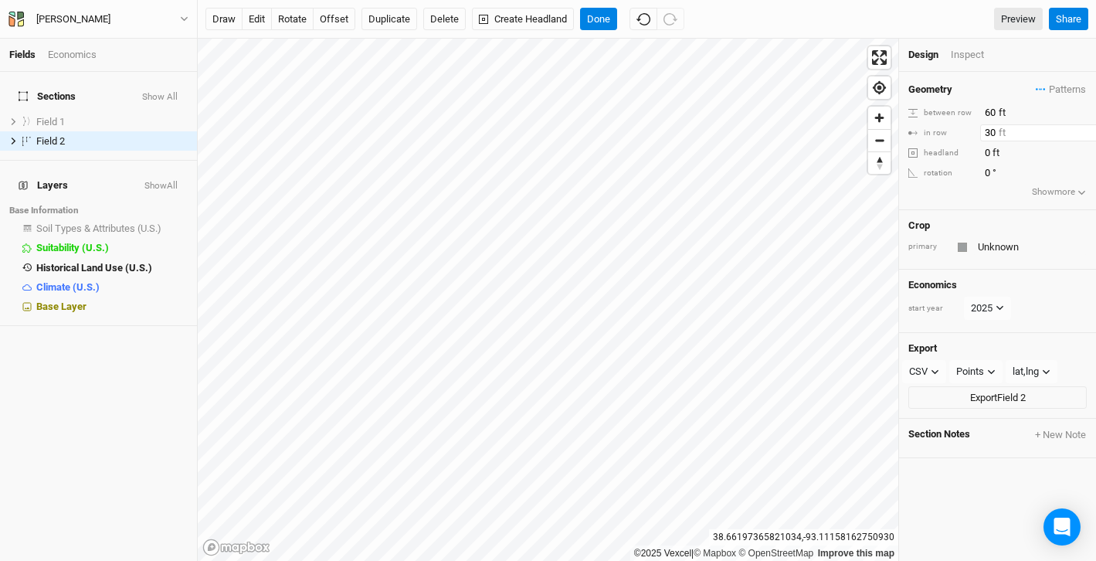
click at [992, 132] on input "30" at bounding box center [1048, 132] width 134 height 17
type input "60"
click at [990, 154] on input "0" at bounding box center [1048, 152] width 134 height 17
type input "60"
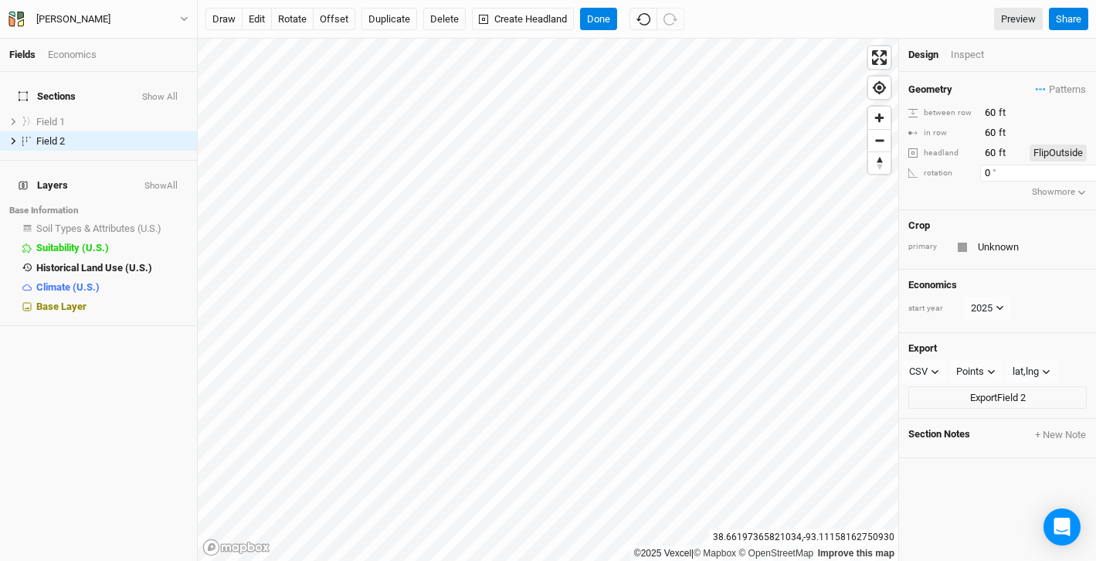
click at [1000, 175] on input "0" at bounding box center [1048, 173] width 134 height 17
click at [641, 32] on div "Fields Economics Sections Show All Field 1 show Field 2 hide Layers Show All Ba…" at bounding box center [548, 280] width 1096 height 561
click at [885, 143] on span "Zoom out" at bounding box center [880, 141] width 22 height 22
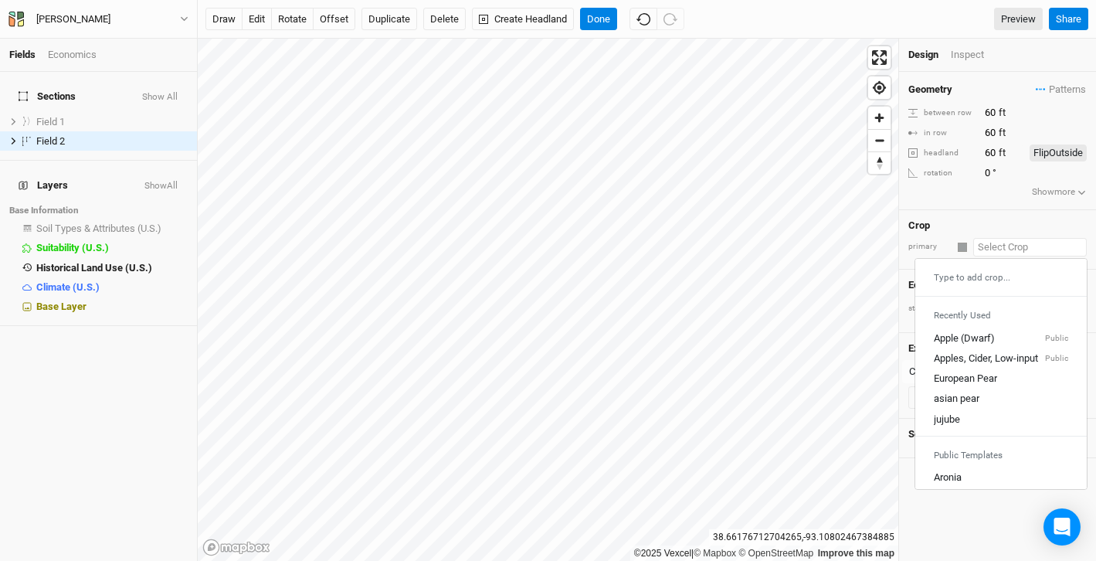
click at [996, 250] on input "text" at bounding box center [1031, 247] width 114 height 19
click at [965, 331] on div "Apple (Dwarf)" at bounding box center [964, 338] width 61 height 14
type input "12"
type input "4"
type input "Apple (Dwarf)"
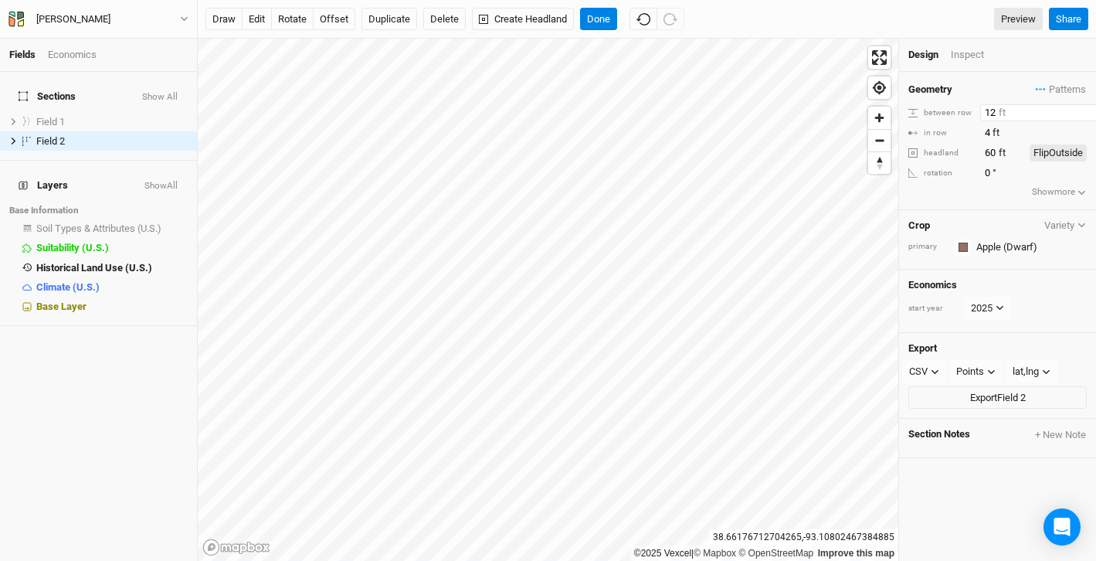
click at [990, 114] on input "12" at bounding box center [1048, 112] width 134 height 17
type input "60"
click at [986, 131] on input "4" at bounding box center [1048, 132] width 134 height 17
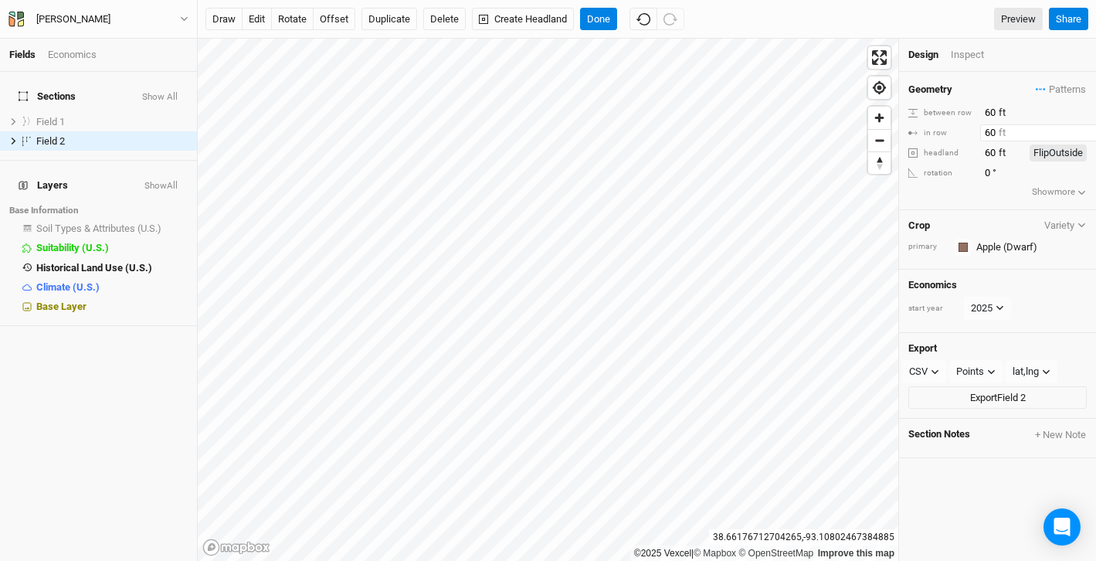
type input "60"
click at [994, 226] on div "Crop Variety" at bounding box center [998, 225] width 178 height 12
click at [967, 59] on div "Inspect" at bounding box center [978, 55] width 55 height 14
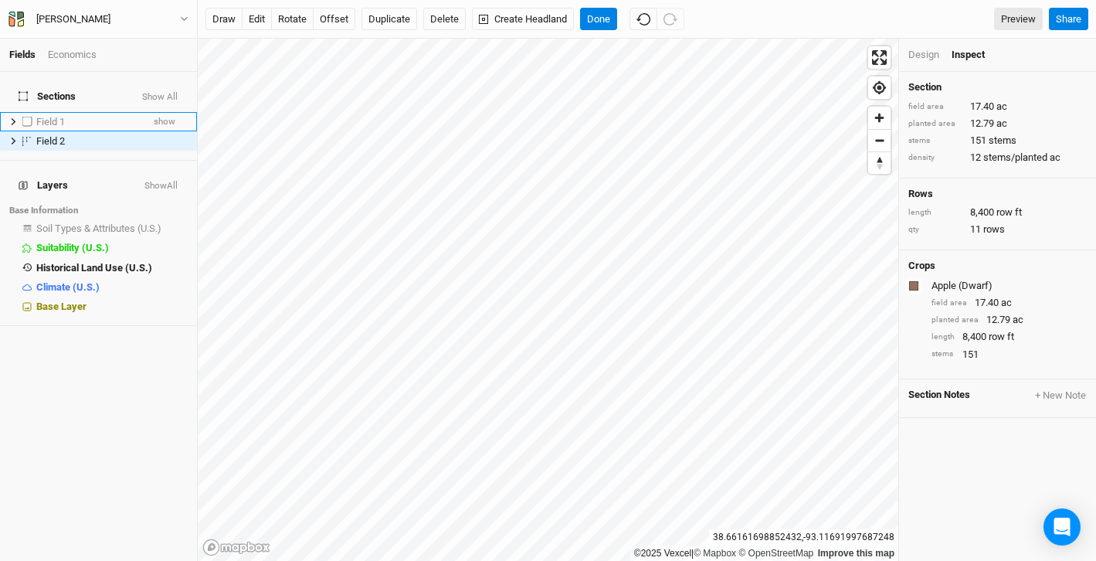
click at [25, 112] on label at bounding box center [27, 121] width 19 height 19
click at [25, 117] on input "checkbox" at bounding box center [27, 122] width 10 height 10
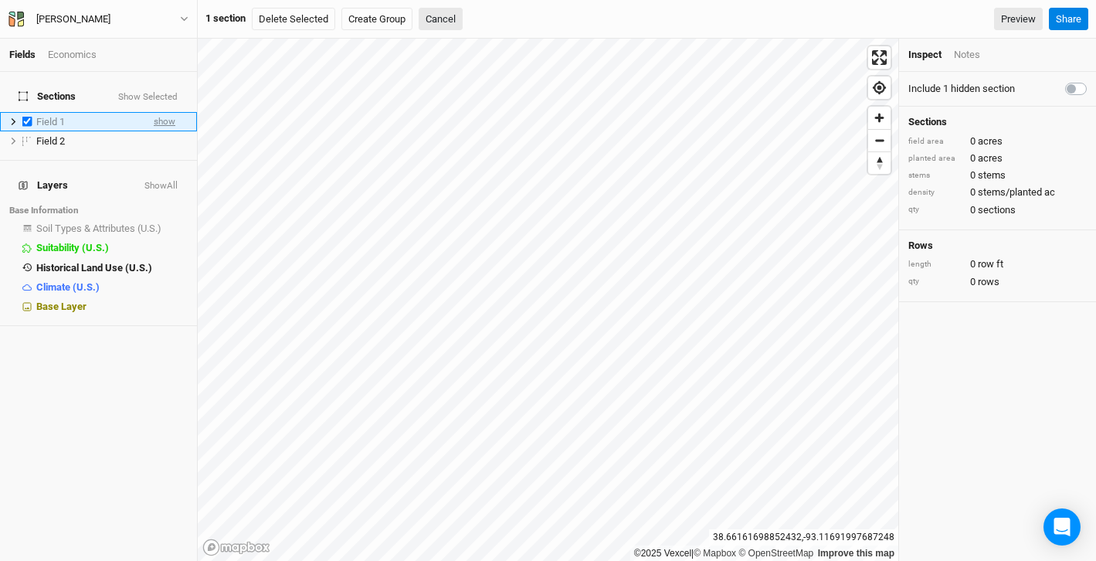
click at [168, 112] on span "show" at bounding box center [165, 121] width 22 height 19
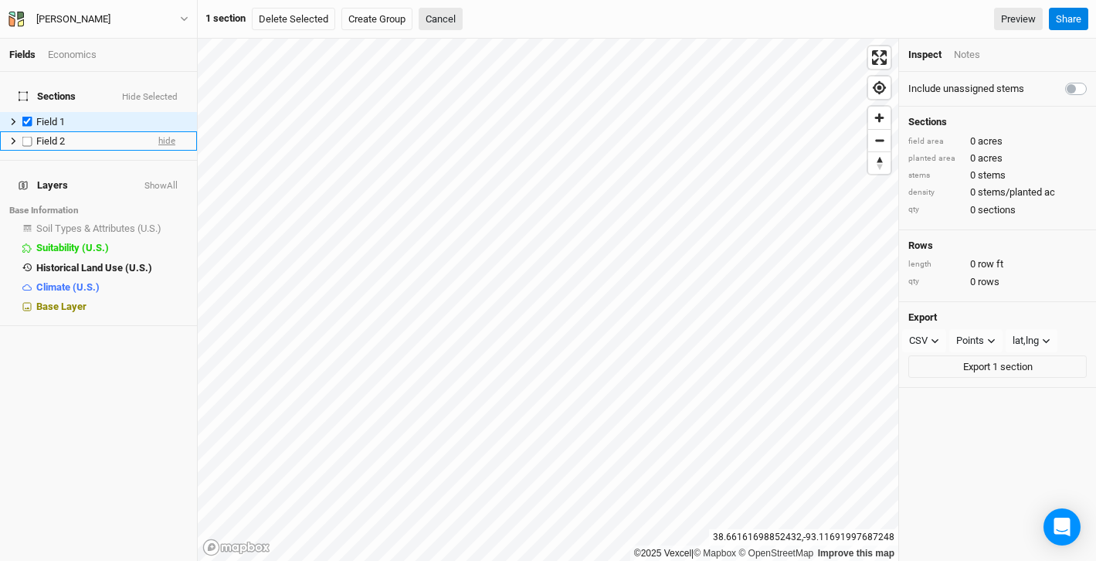
click at [159, 133] on span "hide" at bounding box center [166, 140] width 17 height 19
click at [101, 116] on div "Field 1" at bounding box center [91, 122] width 110 height 12
checkbox input "false"
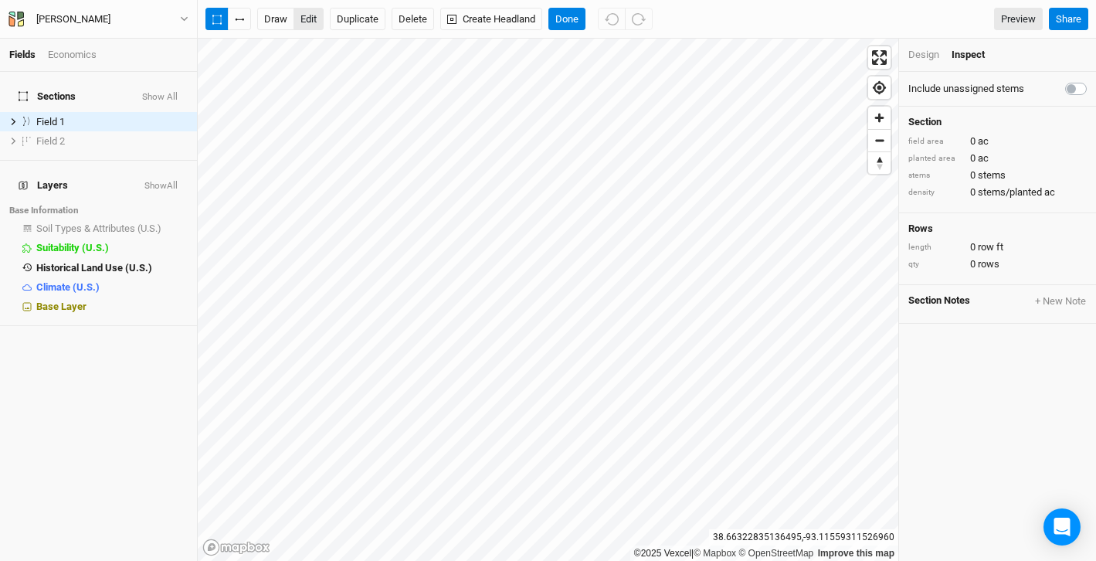
click at [311, 15] on button "edit" at bounding box center [309, 19] width 30 height 23
click at [240, 19] on icon "button" at bounding box center [239, 20] width 9 height 2
click at [413, 17] on button "Delete" at bounding box center [413, 19] width 42 height 23
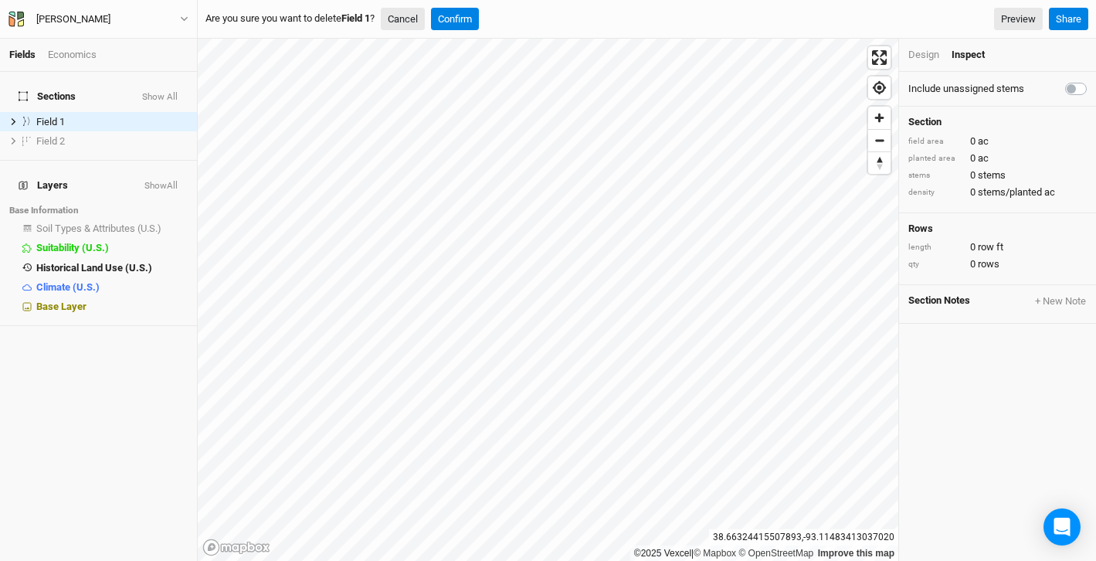
click at [412, 17] on button "Cancel" at bounding box center [403, 19] width 44 height 23
click at [325, 16] on div "draw edit Duplicate Delete Create Headland Done" at bounding box center [429, 19] width 447 height 23
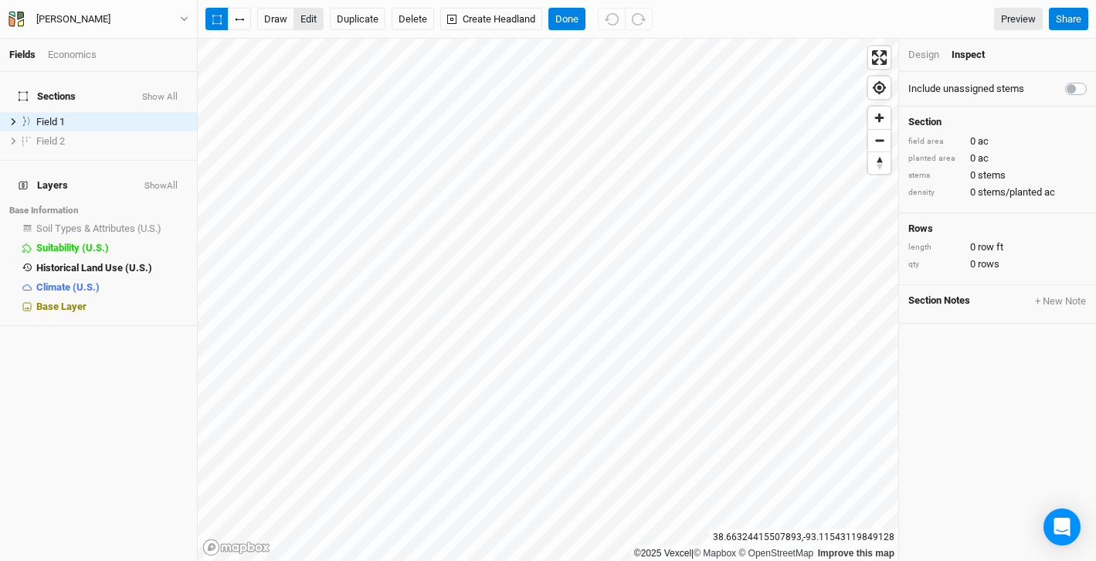
click at [308, 16] on button "edit" at bounding box center [309, 19] width 30 height 23
click at [269, 22] on button "draw" at bounding box center [275, 19] width 37 height 23
click at [311, 18] on button "edit" at bounding box center [309, 19] width 30 height 23
click at [240, 20] on icon "button" at bounding box center [239, 20] width 9 height 2
click at [285, 19] on button "draw" at bounding box center [275, 19] width 37 height 23
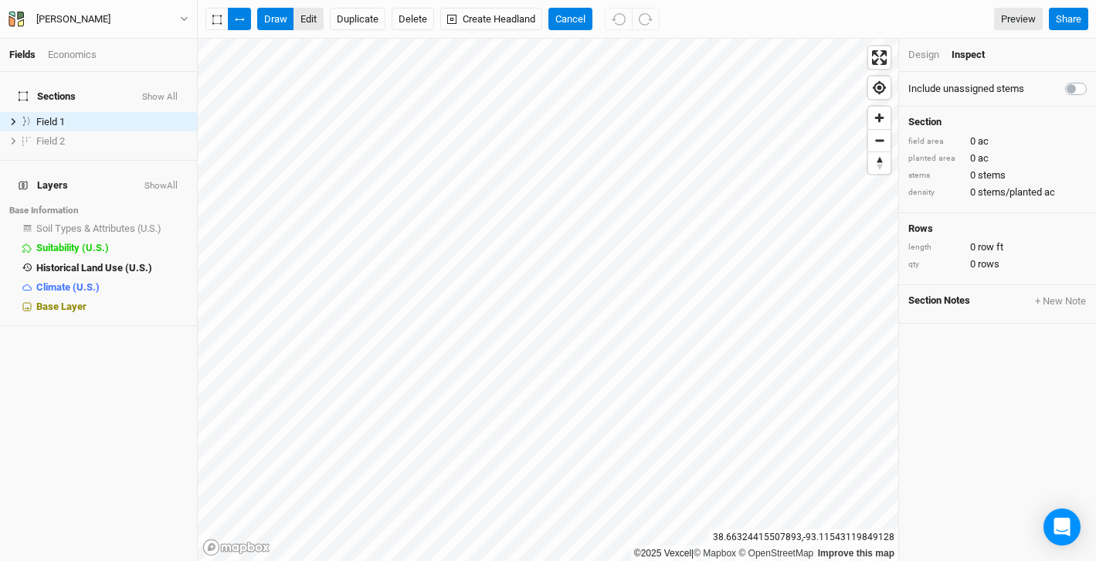
click at [303, 16] on button "edit" at bounding box center [309, 19] width 30 height 23
click at [308, 17] on button "edit" at bounding box center [309, 19] width 30 height 23
click at [238, 22] on button "button" at bounding box center [239, 19] width 23 height 23
click at [730, 29] on div "Fields Economics Sections Show All Field 1 hide Field 2 show Layers Show All Ba…" at bounding box center [548, 280] width 1096 height 561
